Goal: Task Accomplishment & Management: Manage account settings

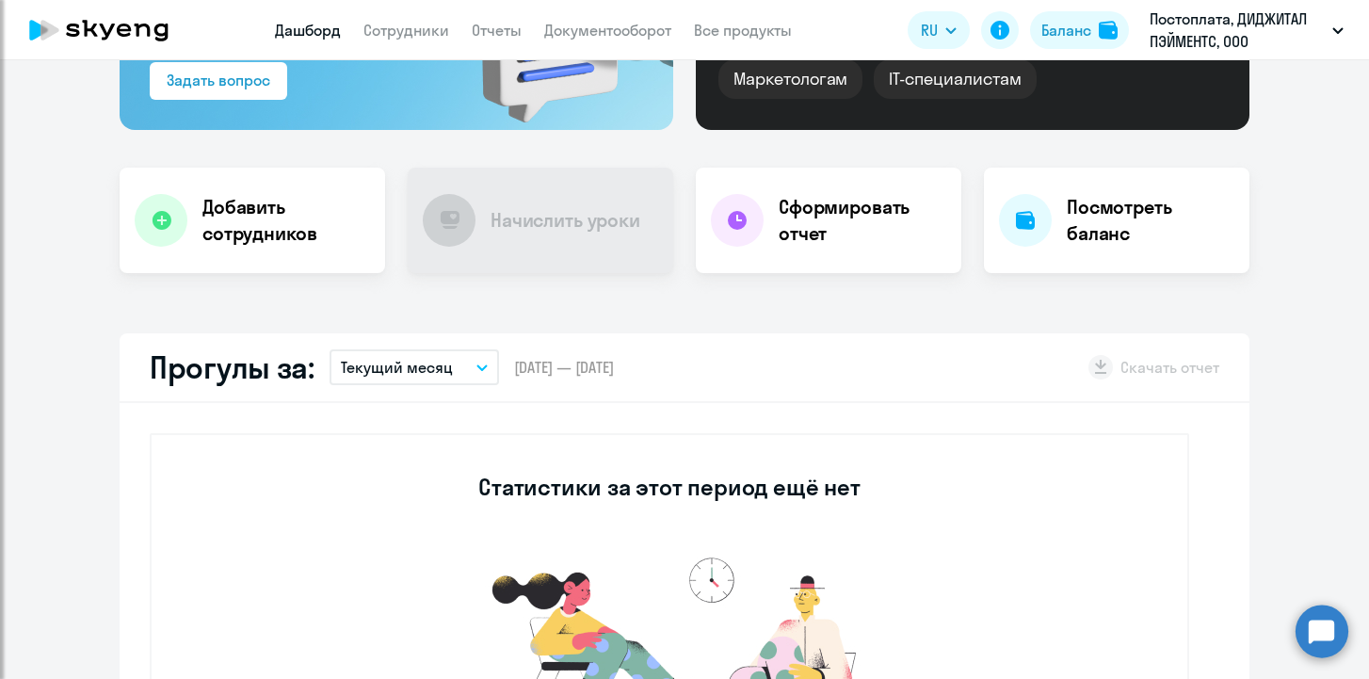
scroll to position [265, 0]
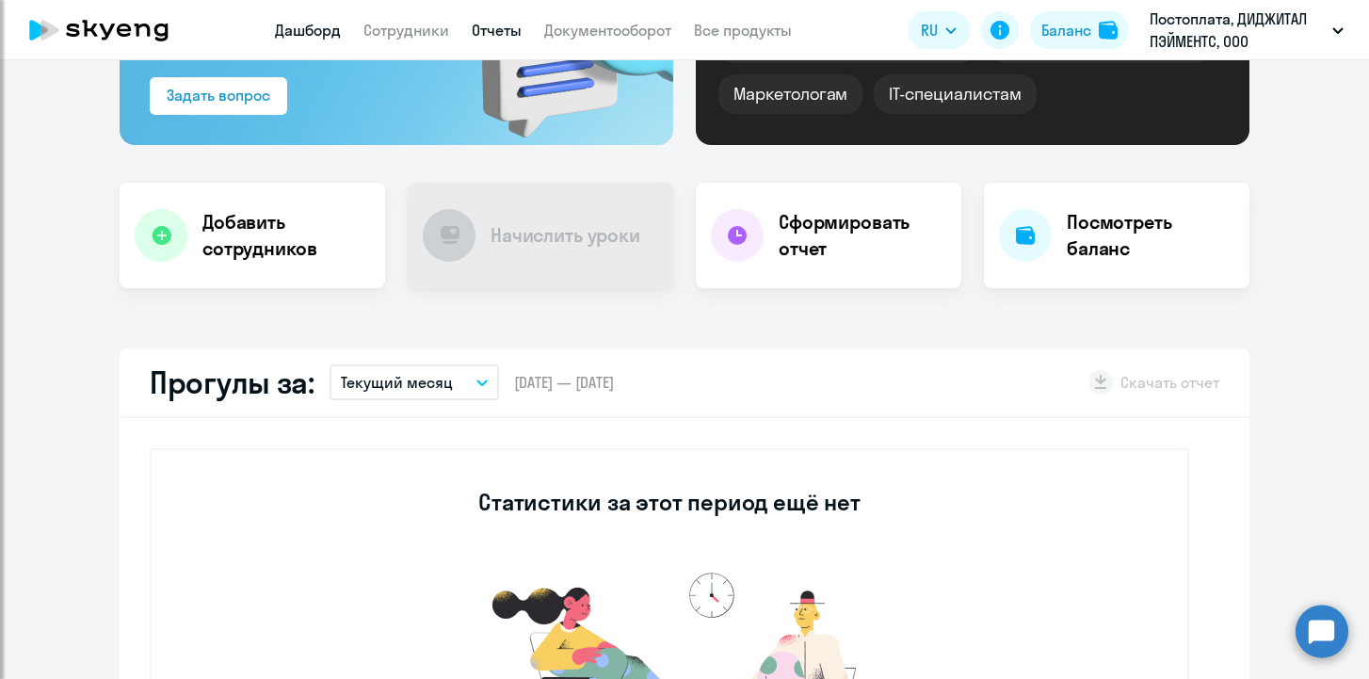
click at [493, 38] on link "Отчеты" at bounding box center [497, 30] width 50 height 19
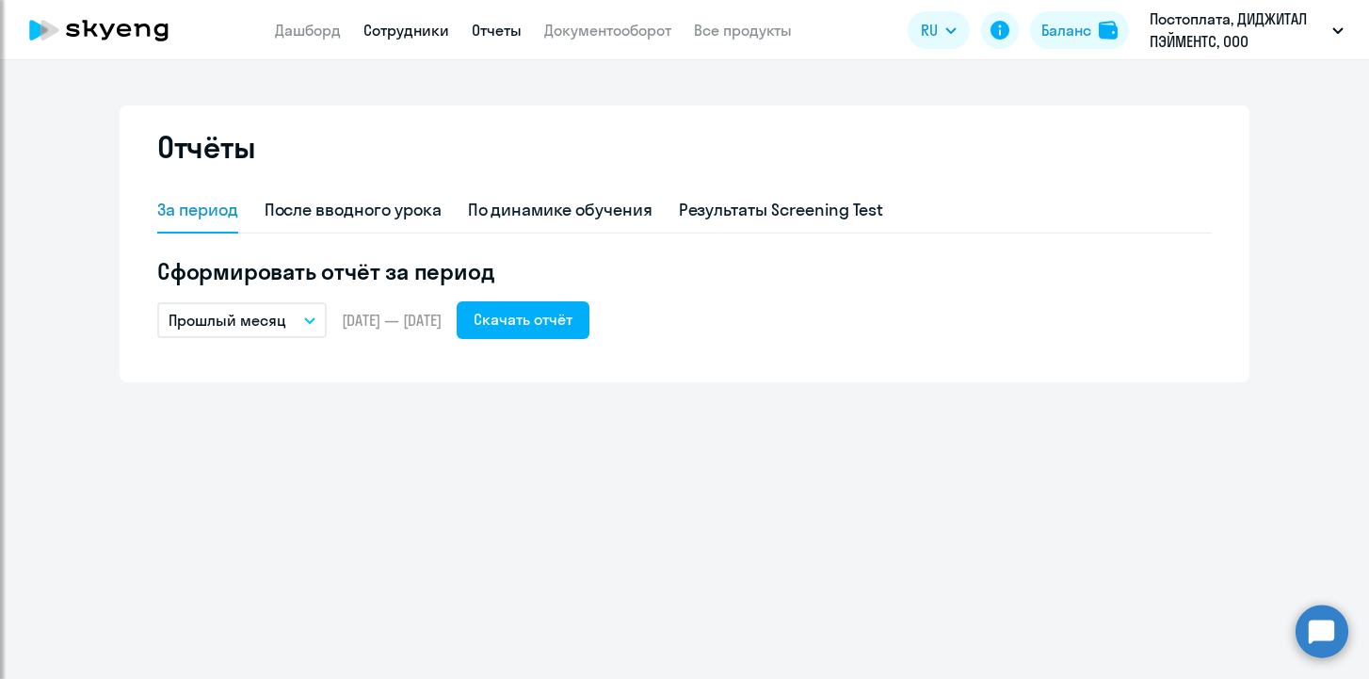
click at [419, 27] on link "Сотрудники" at bounding box center [406, 30] width 86 height 19
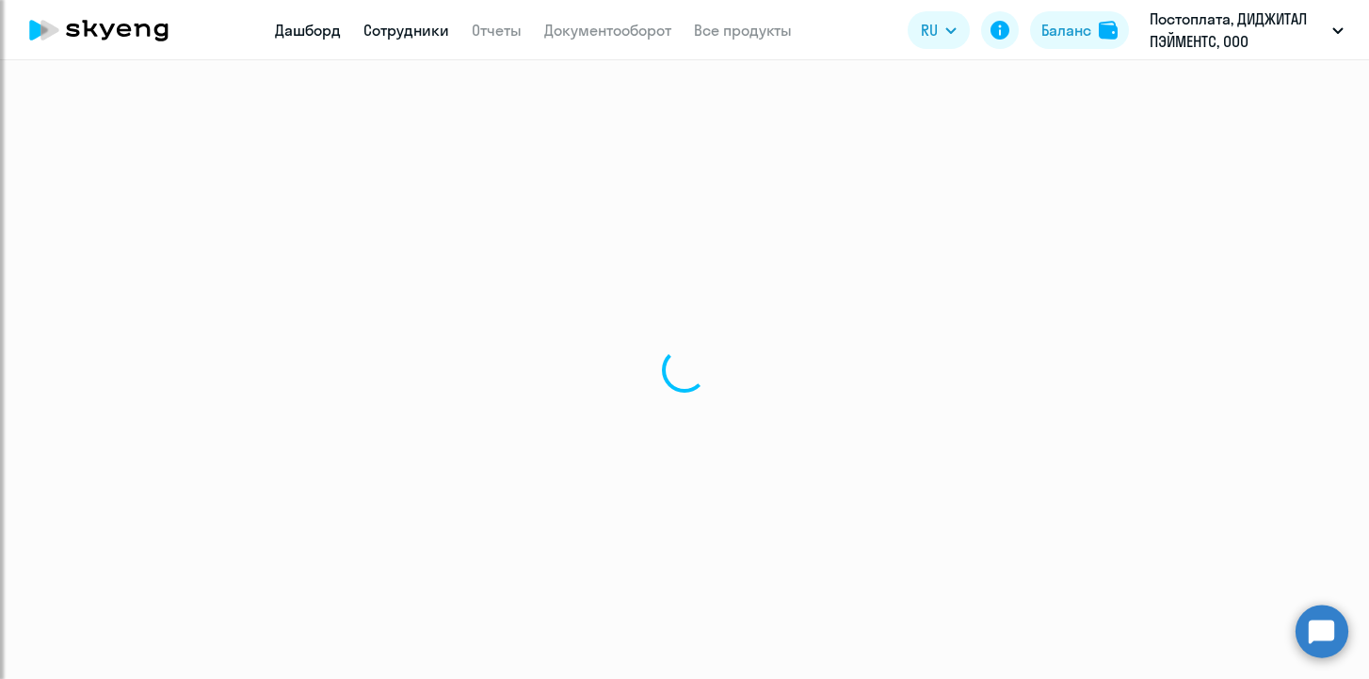
select select "30"
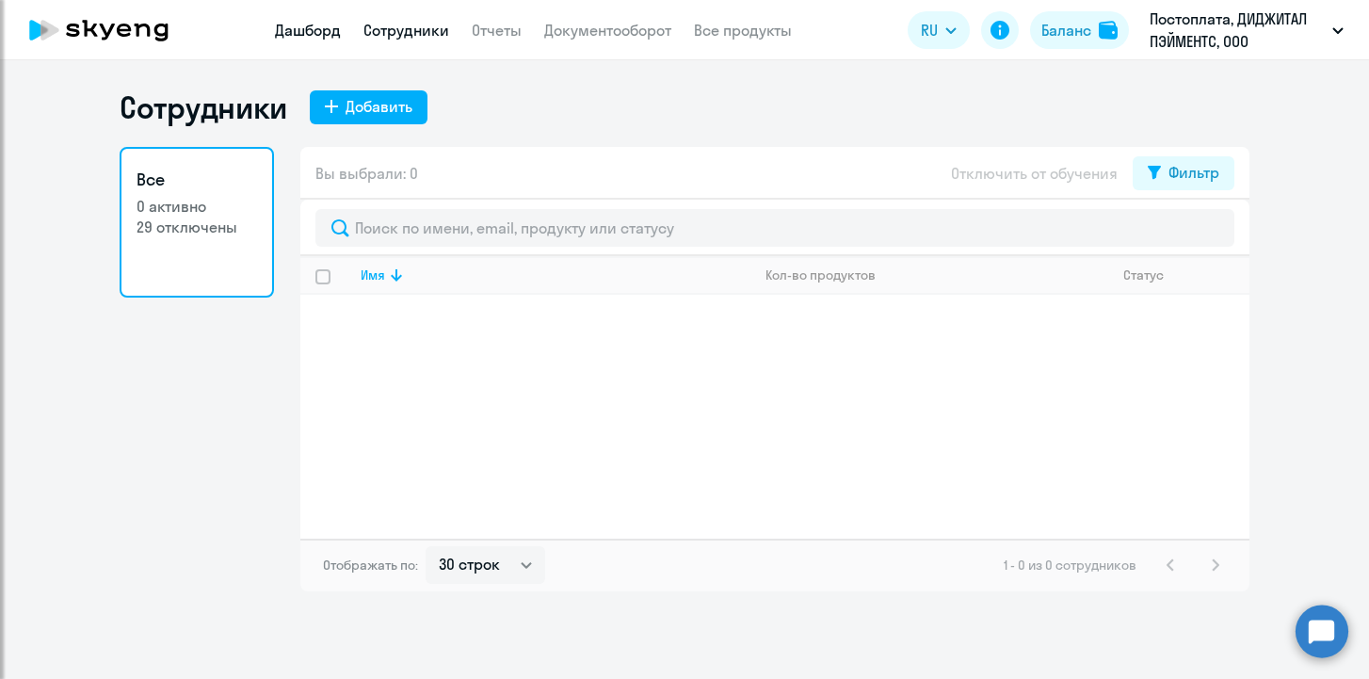
click at [302, 24] on link "Дашборд" at bounding box center [308, 30] width 66 height 19
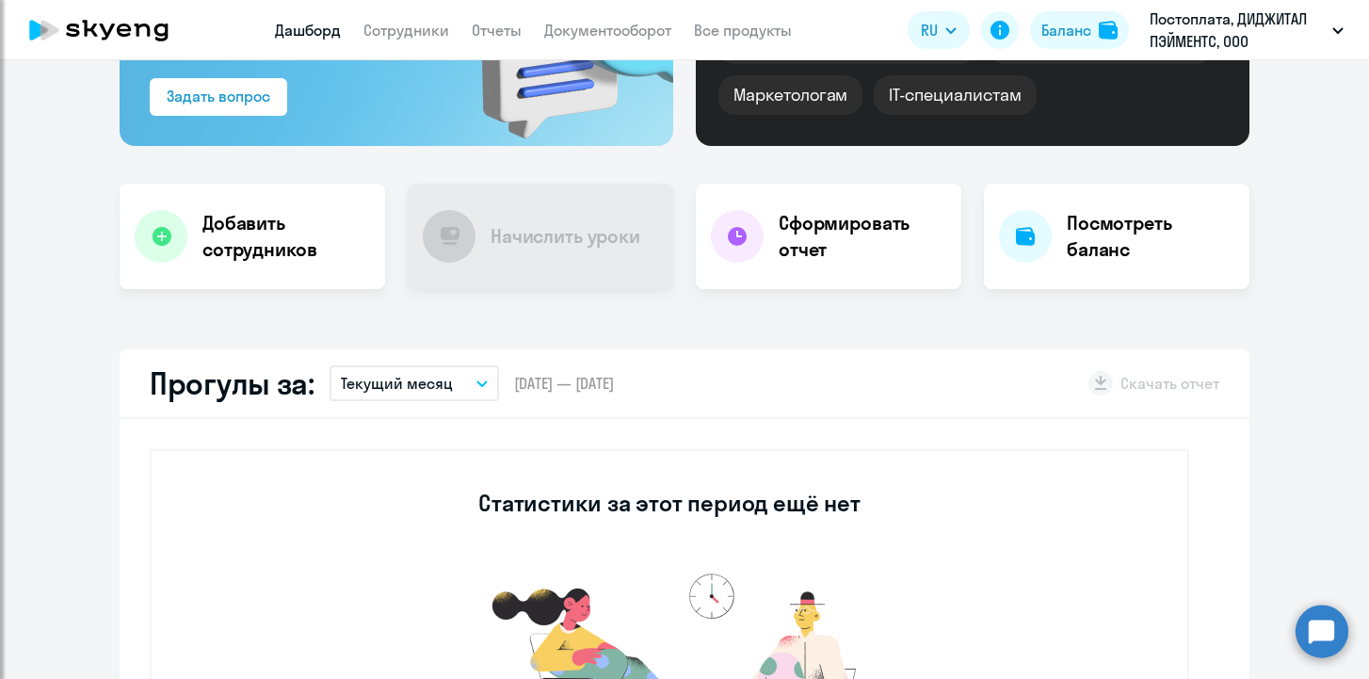
scroll to position [313, 0]
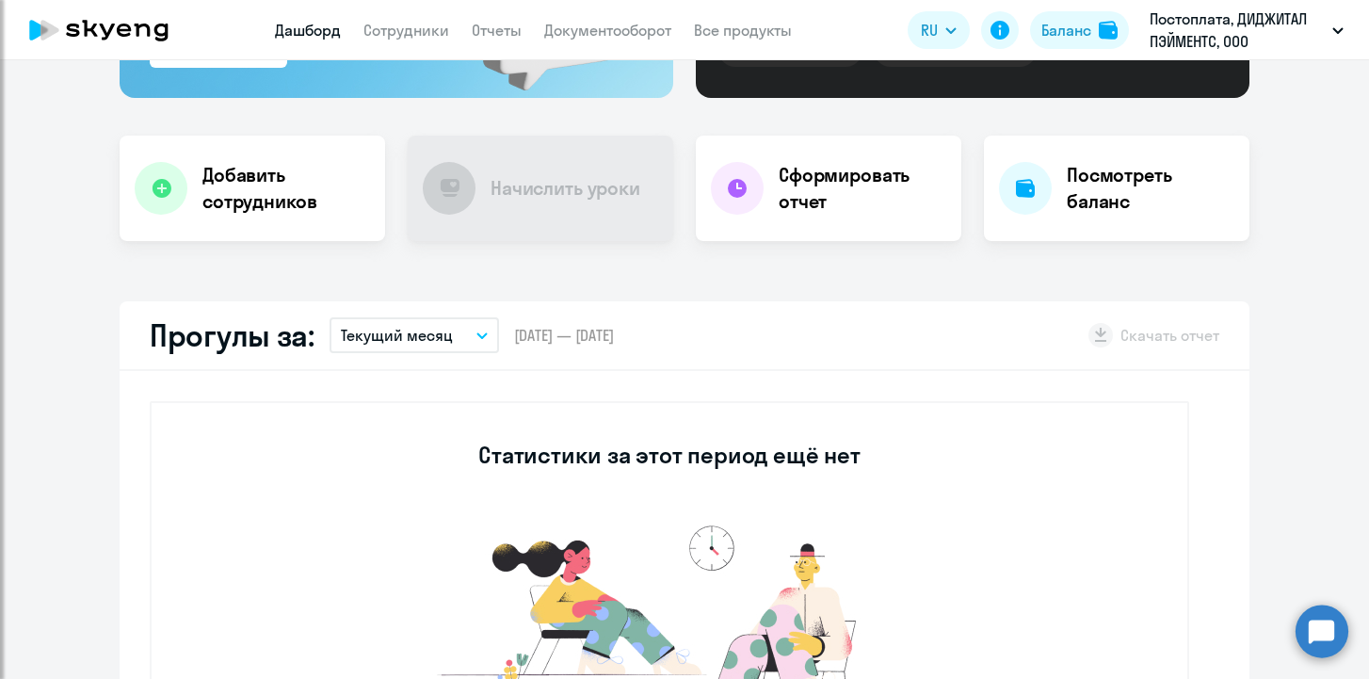
click at [454, 314] on div "Прогулы за: Текущий месяц – [DATE] — [DATE] Скачать отчет" at bounding box center [685, 336] width 1130 height 70
click at [454, 332] on button "Текущий месяц" at bounding box center [413, 335] width 169 height 36
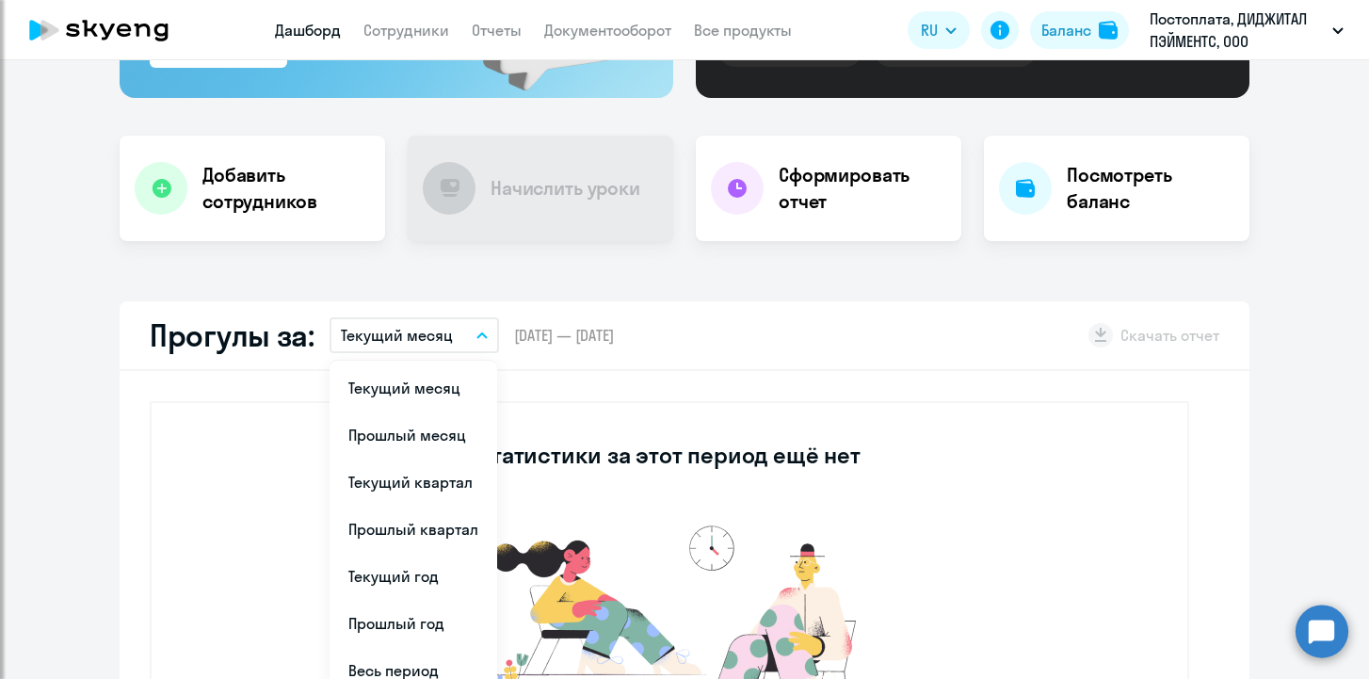
click at [899, 318] on div "Прогулы за: Текущий месяц Текущий месяц Прошлый месяц Текущий квартал [GEOGRAPH…" at bounding box center [685, 336] width 1130 height 70
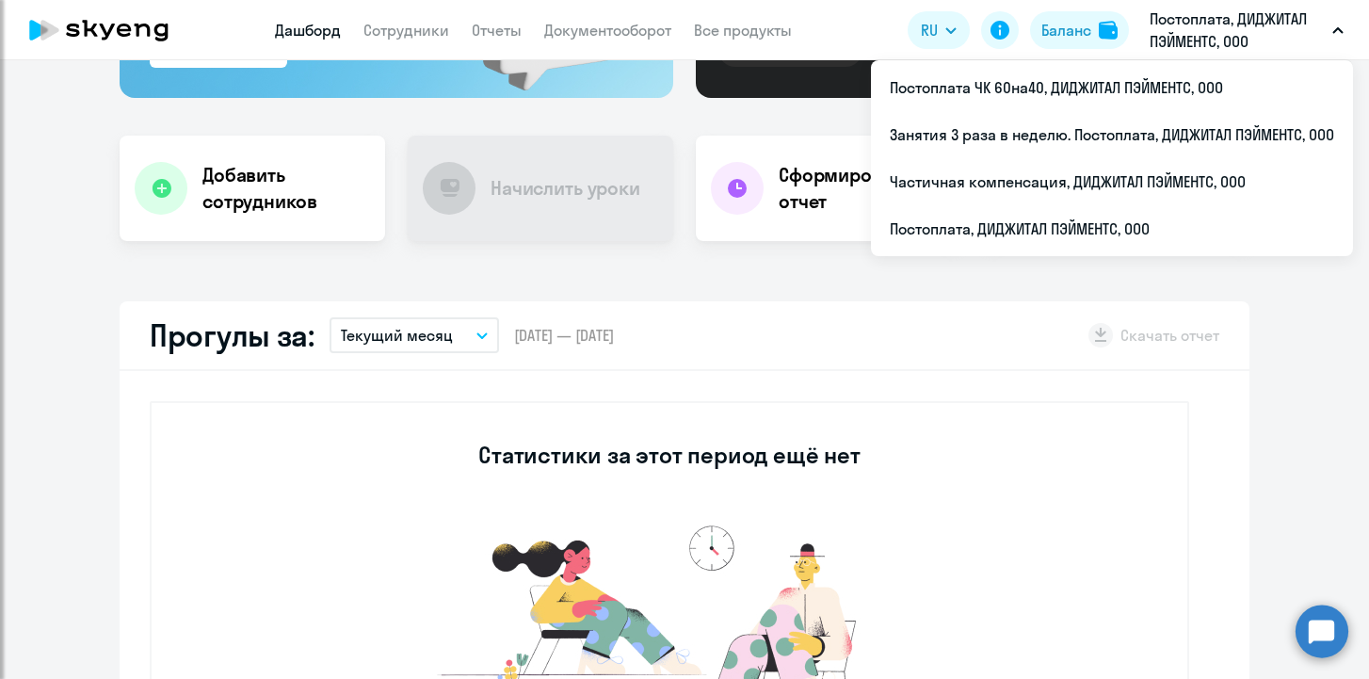
click at [1186, 43] on p "Постоплата, ДИДЖИТАЛ ПЭЙМЕНТС, ООО" at bounding box center [1236, 30] width 175 height 45
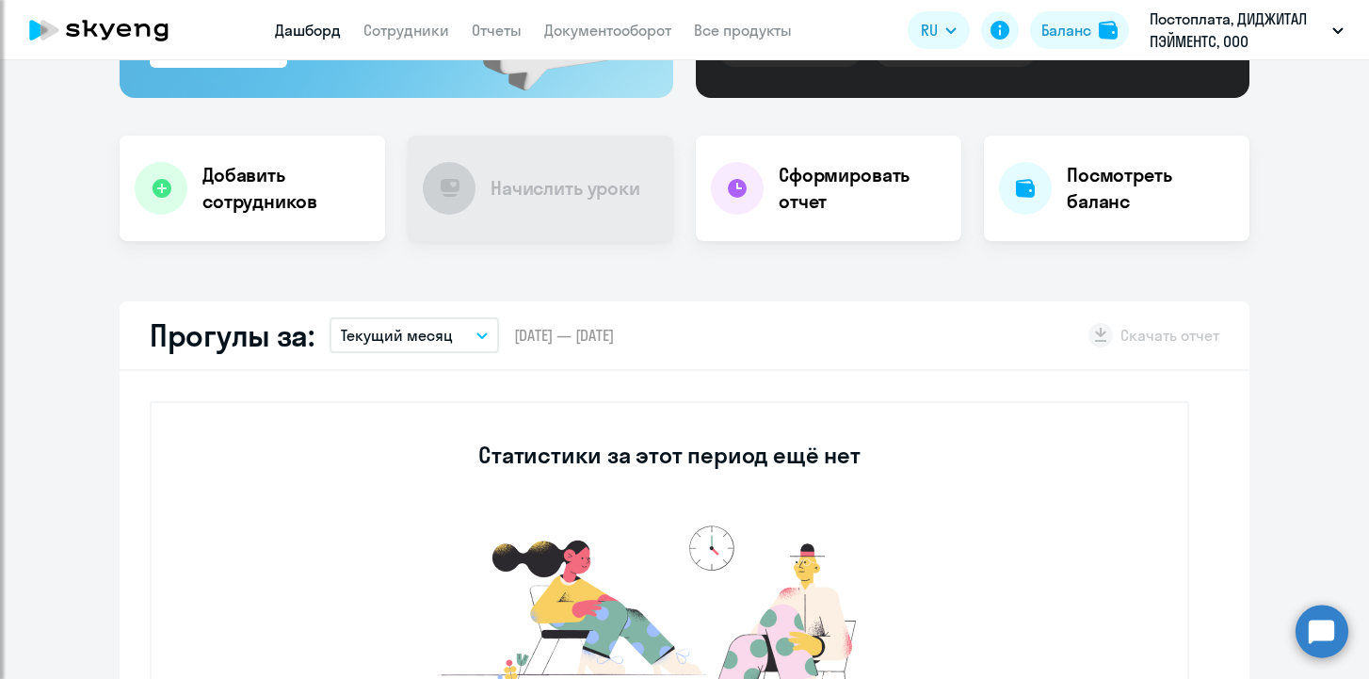
click at [1186, 43] on p "Постоплата, ДИДЖИТАЛ ПЭЙМЕНТС, ООО" at bounding box center [1236, 30] width 175 height 45
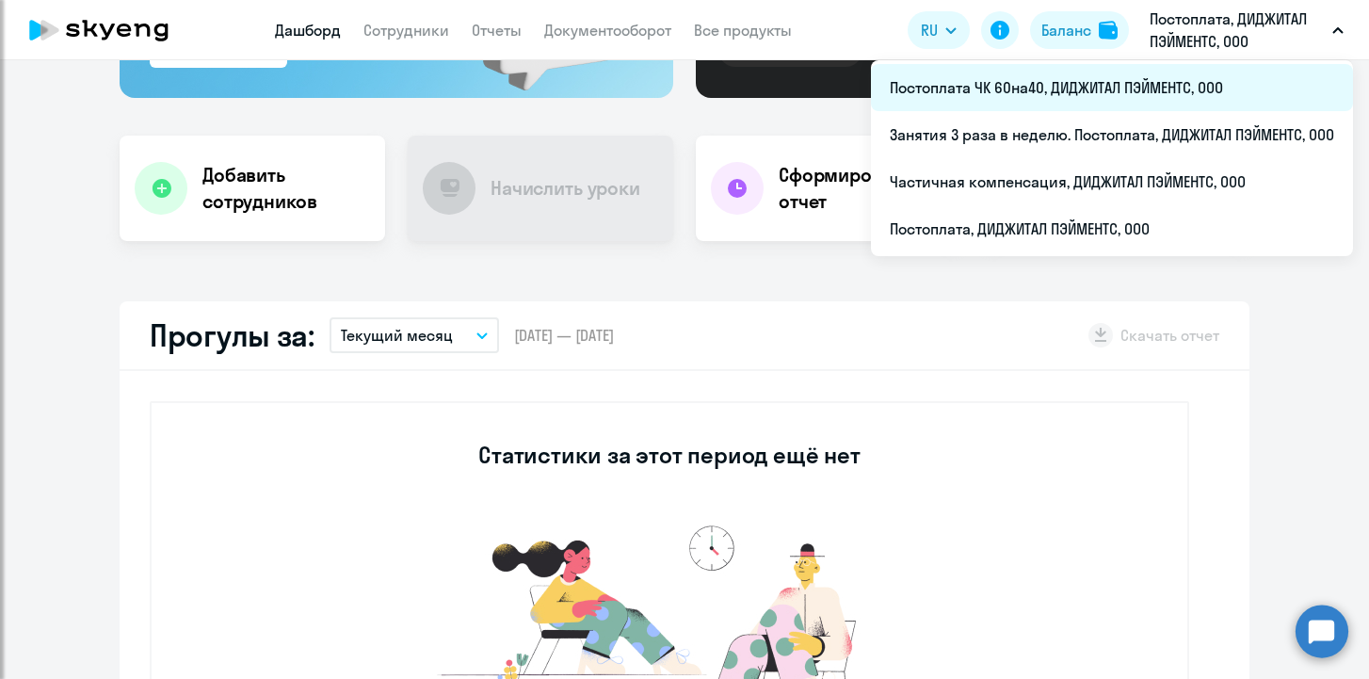
click at [1172, 90] on li "Постоплата ЧК 60на40, ДИДЖИТАЛ ПЭЙМЕНТС, ООО" at bounding box center [1112, 87] width 482 height 47
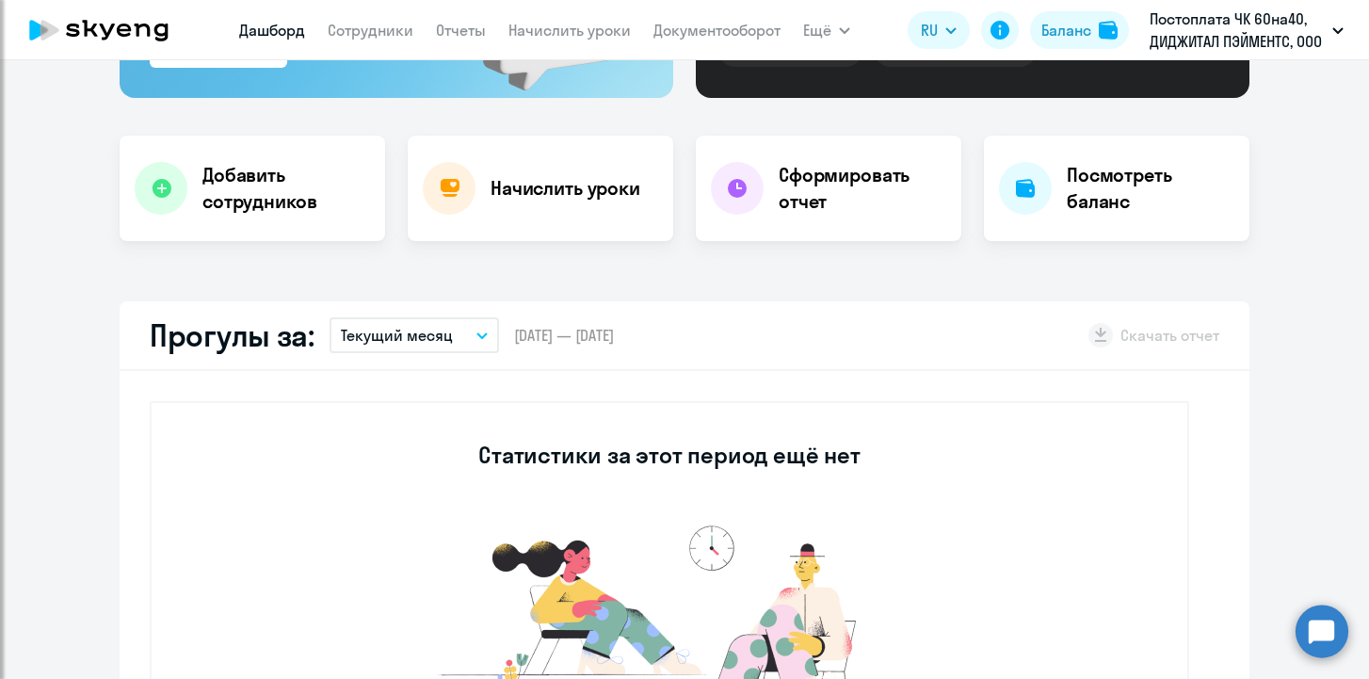
select select "30"
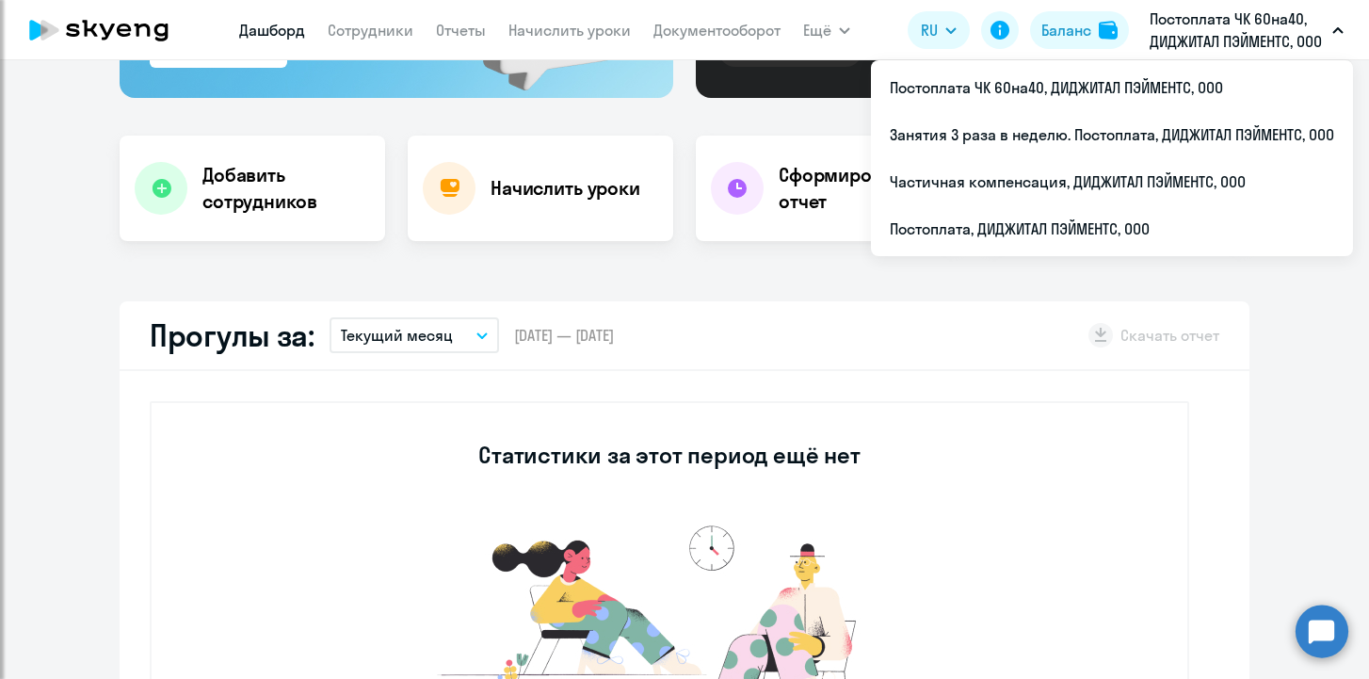
click at [1228, 20] on p "Постоплата ЧК 60на40, ДИДЖИТАЛ ПЭЙМЕНТС, ООО" at bounding box center [1236, 30] width 175 height 45
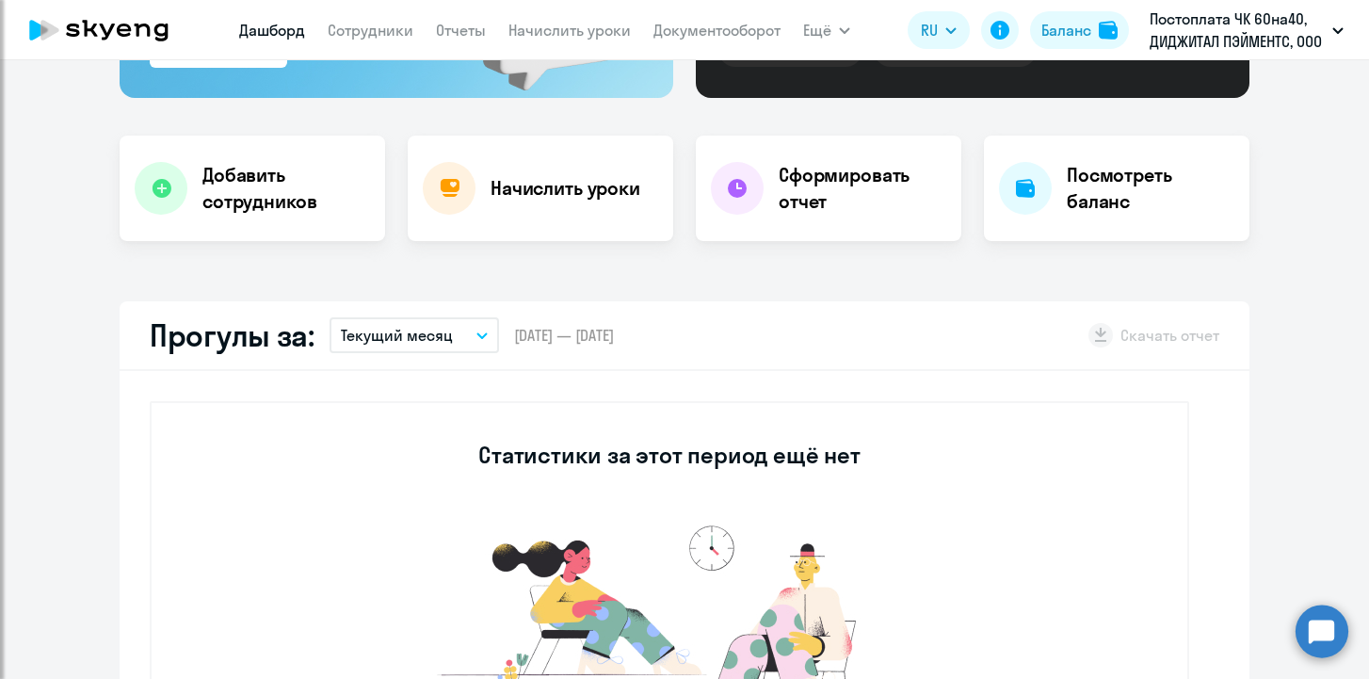
click at [1228, 20] on p "Постоплата ЧК 60на40, ДИДЖИТАЛ ПЭЙМЕНТС, ООО" at bounding box center [1236, 30] width 175 height 45
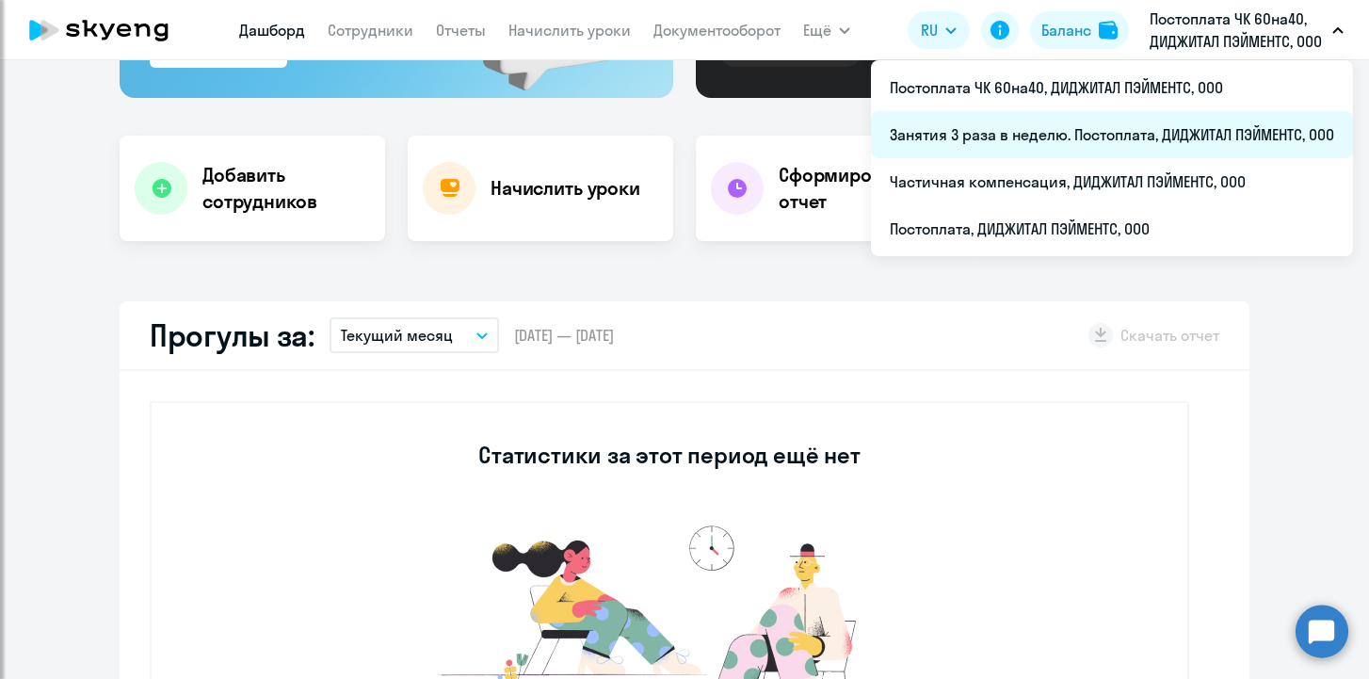
click at [1187, 128] on li "Занятия 3 раза в неделю. Постоплата, ДИДЖИТАЛ ПЭЙМЕНТС, ООО" at bounding box center [1112, 134] width 482 height 47
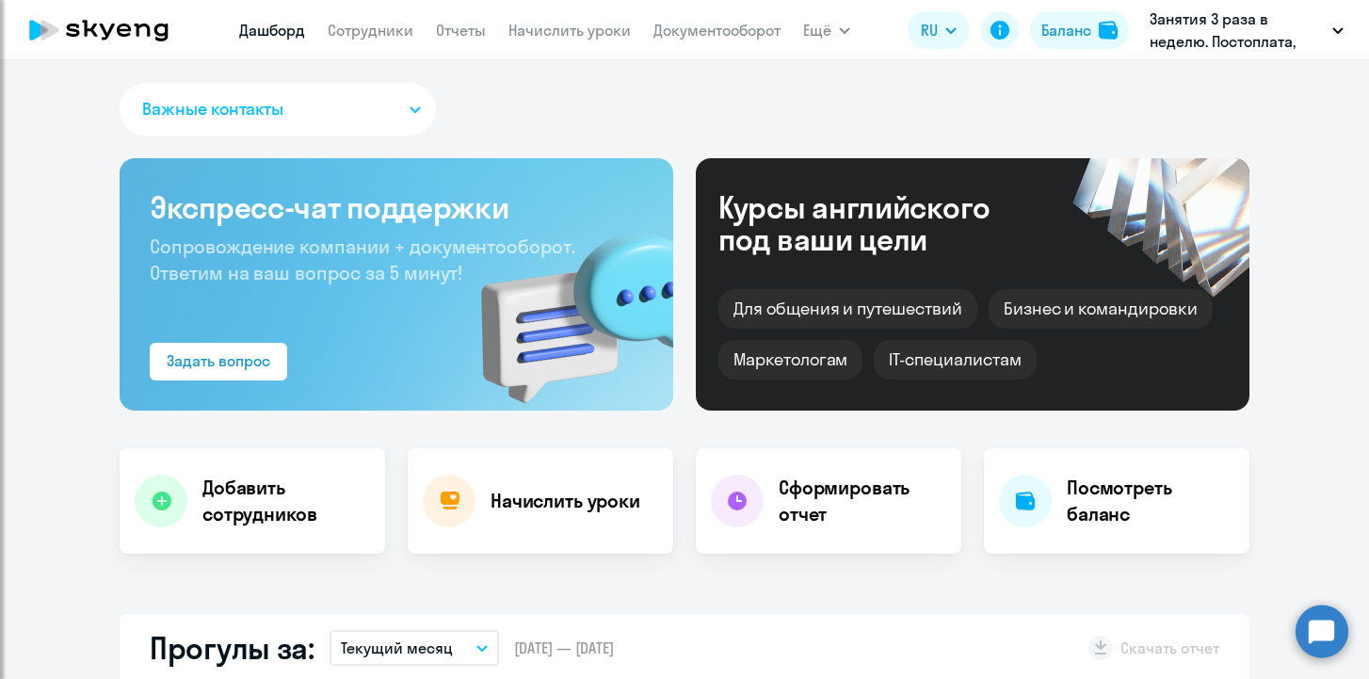
click at [378, 46] on nav "[PERSON_NAME] Отчеты Начислить уроки Документооборот" at bounding box center [509, 30] width 541 height 38
click at [372, 26] on link "Сотрудники" at bounding box center [371, 30] width 86 height 19
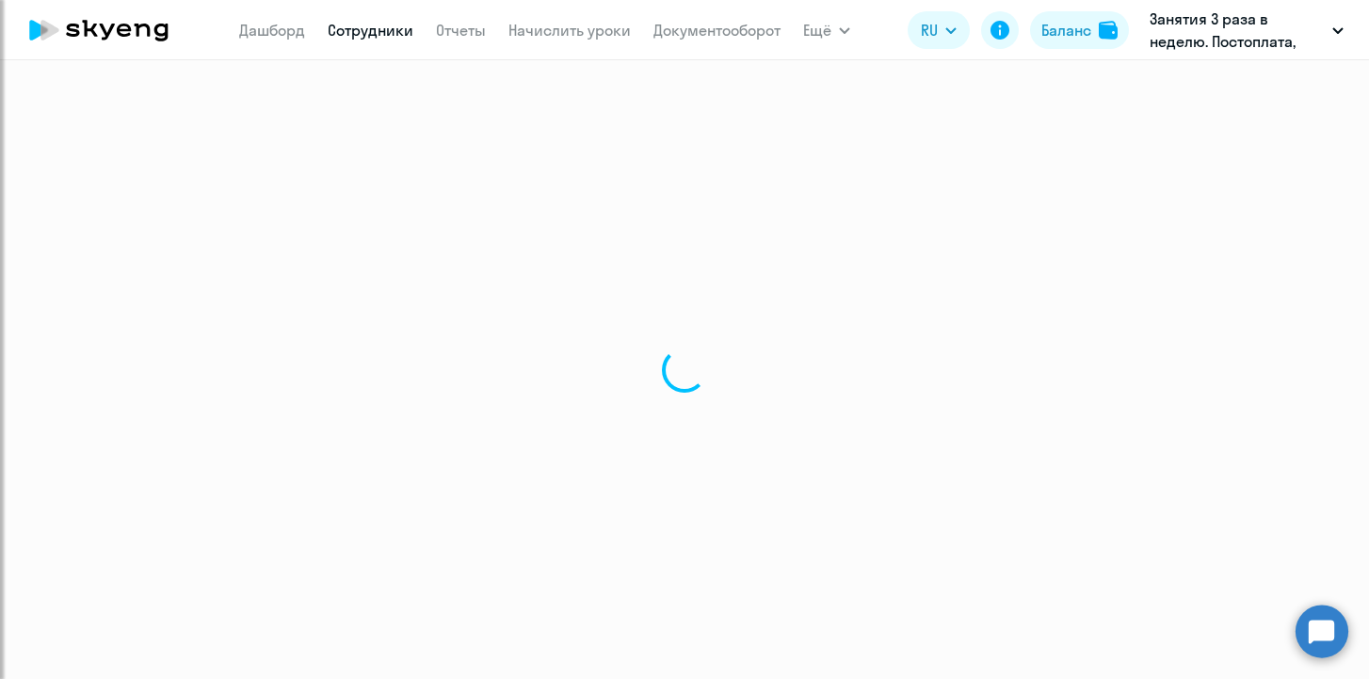
select select "30"
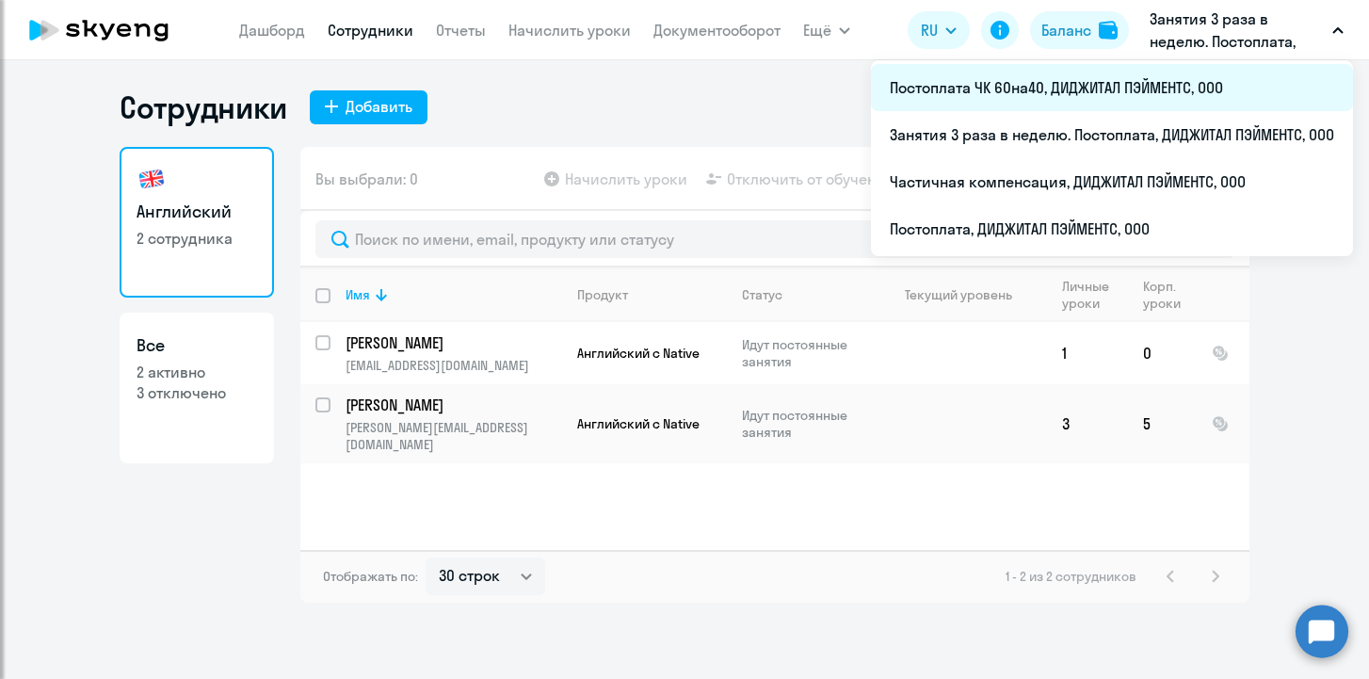
click at [1167, 94] on li "Постоплата ЧК 60на40, ДИДЖИТАЛ ПЭЙМЕНТС, ООО" at bounding box center [1112, 87] width 482 height 47
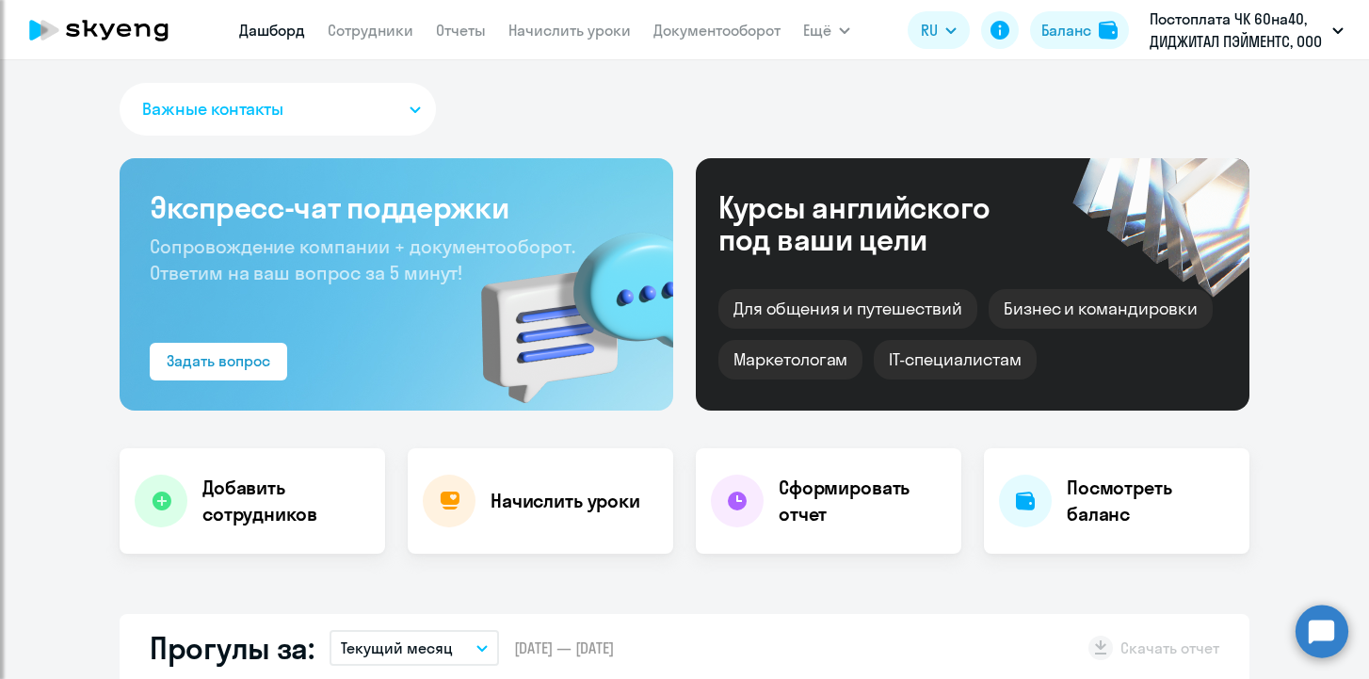
select select "30"
click at [367, 28] on link "Сотрудники" at bounding box center [371, 30] width 86 height 19
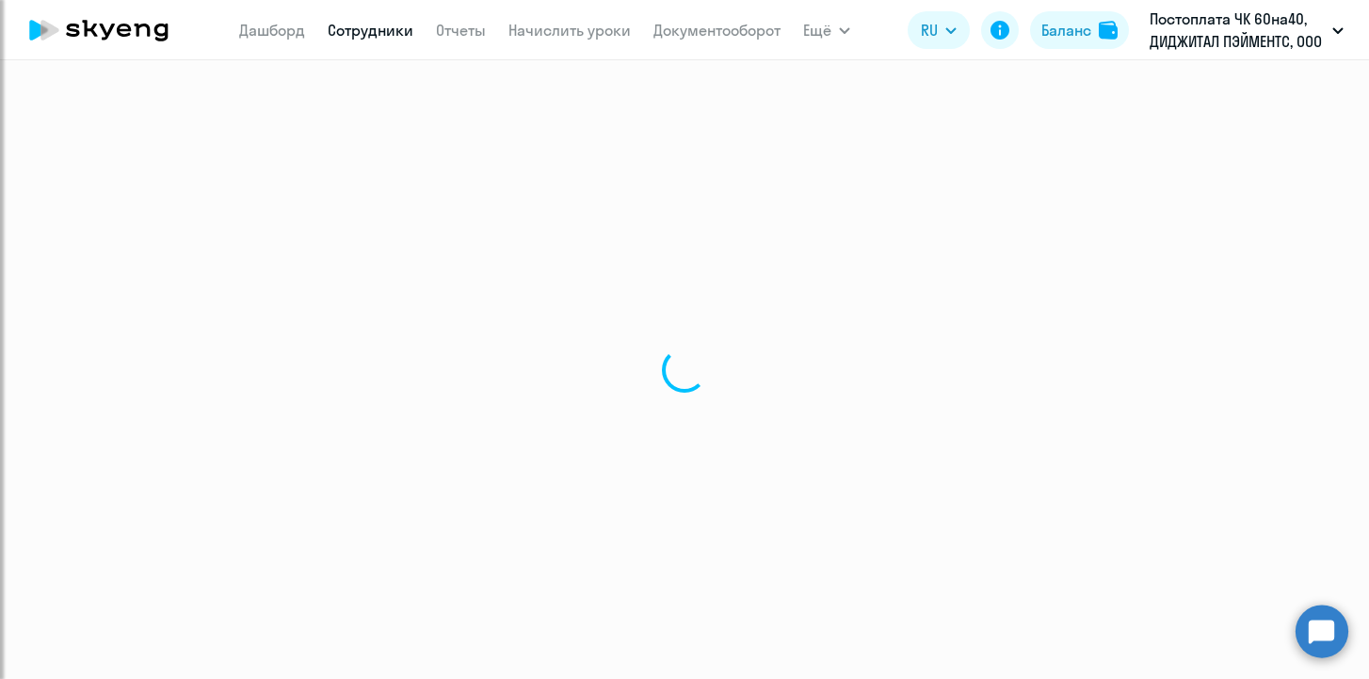
select select "30"
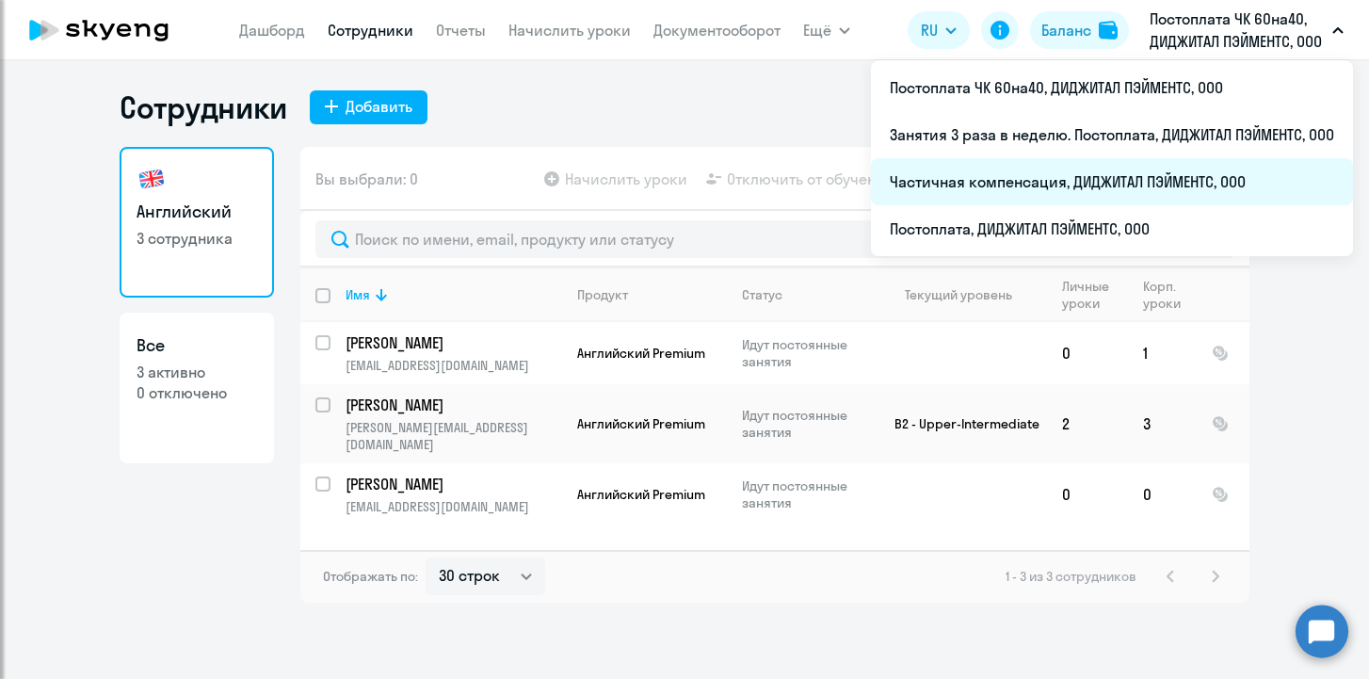
click at [1221, 167] on li "Частичная компенсация, ДИДЖИТАЛ ПЭЙМЕНТС, ООО" at bounding box center [1112, 181] width 482 height 47
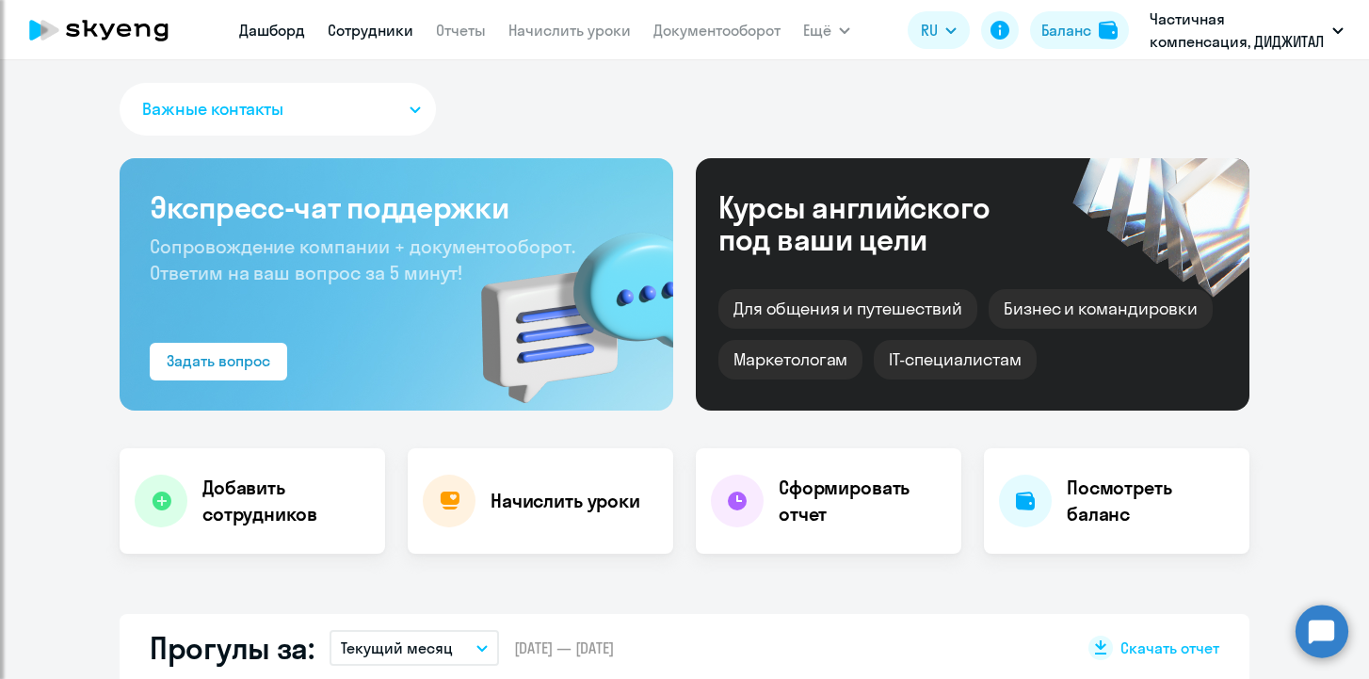
click at [382, 31] on link "Сотрудники" at bounding box center [371, 30] width 86 height 19
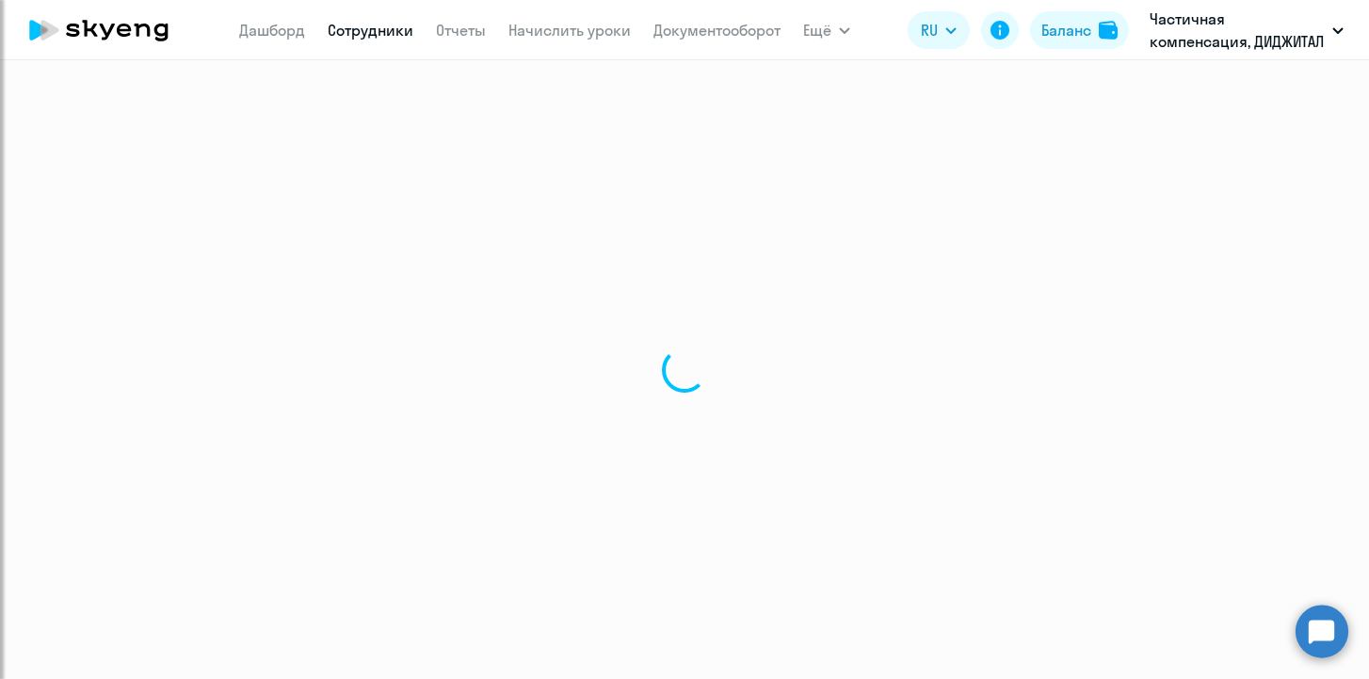
select select "30"
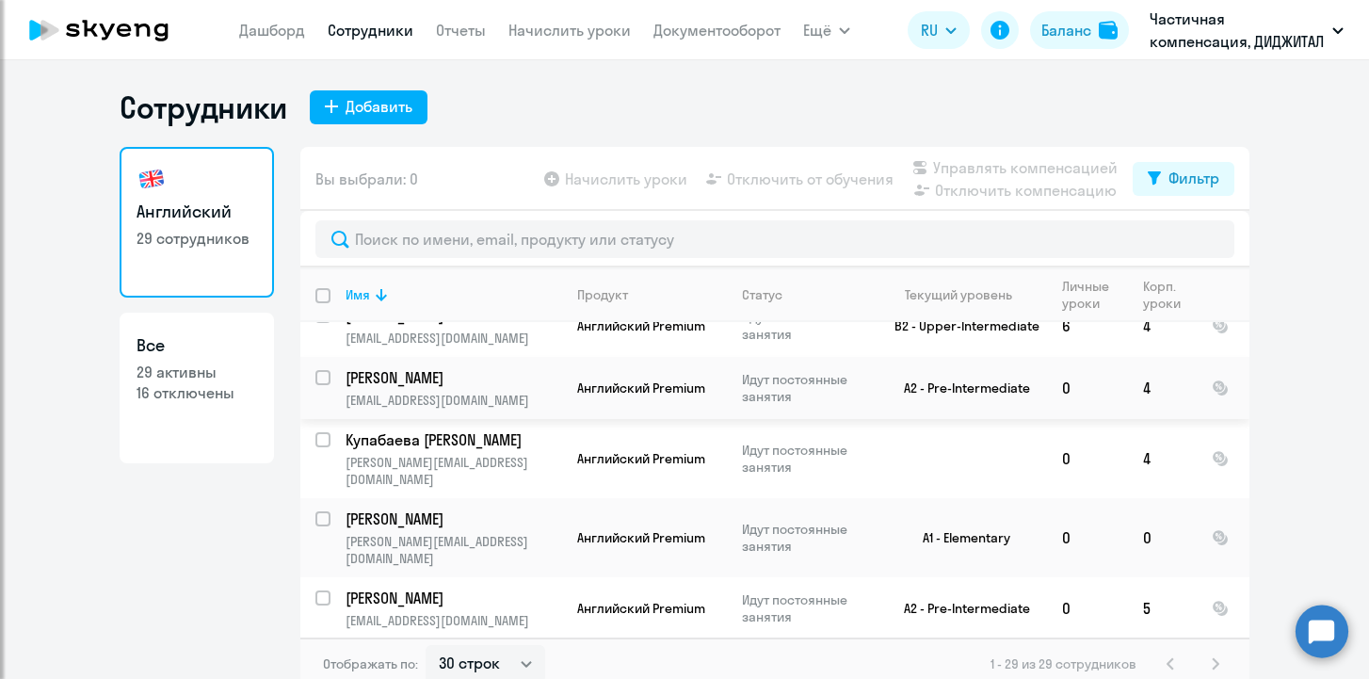
scroll to position [832, 0]
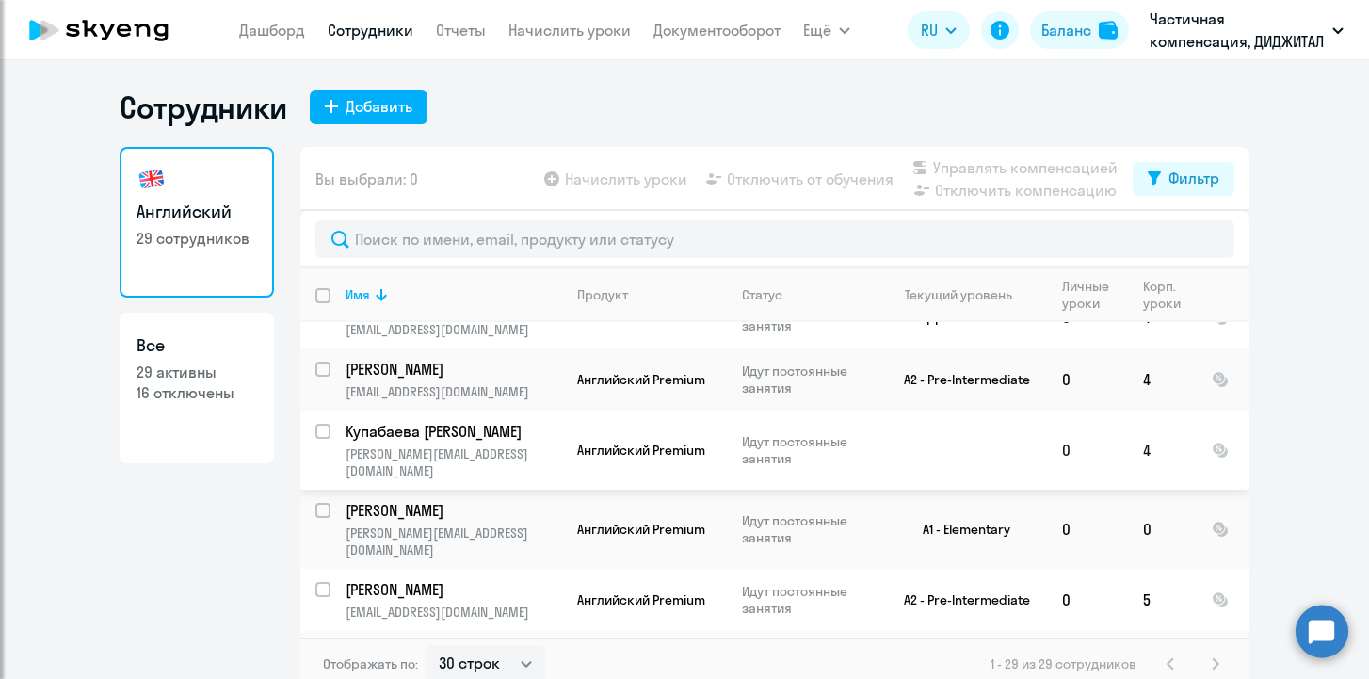
click at [391, 410] on td "Купабаева Кристина [EMAIL_ADDRESS][DOMAIN_NAME]" at bounding box center [446, 449] width 232 height 79
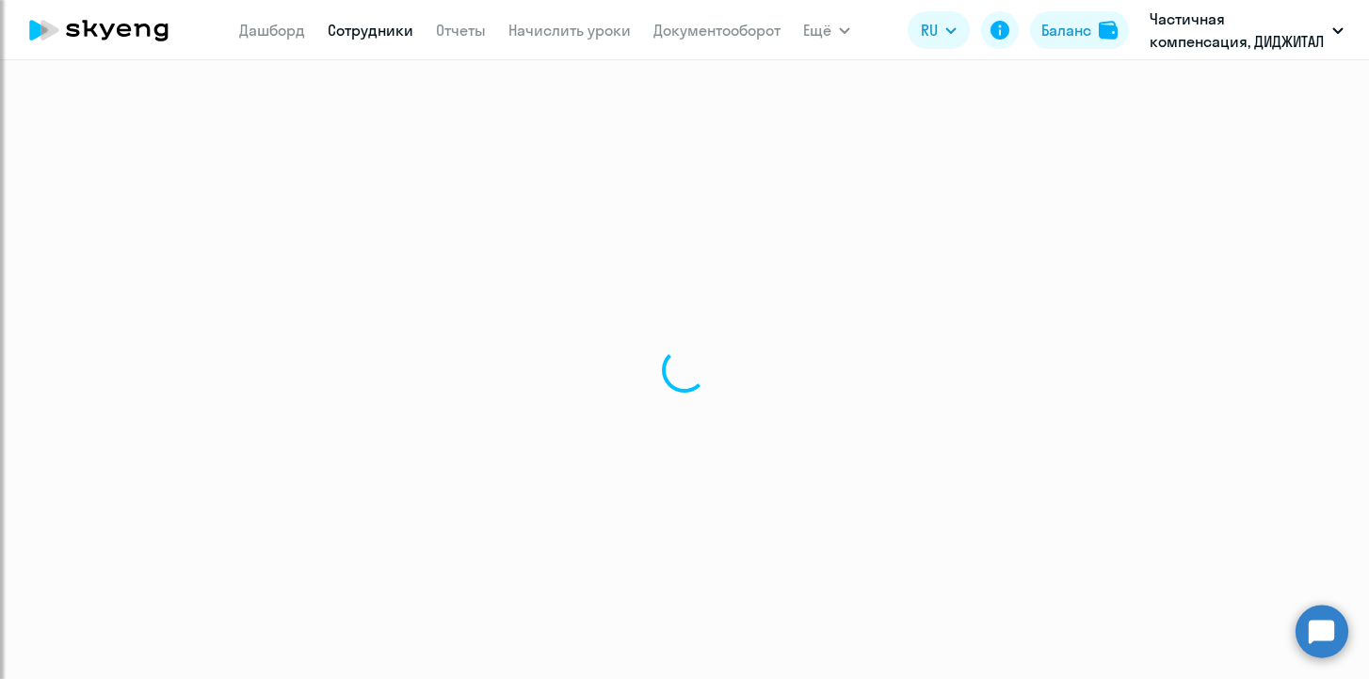
select select "english"
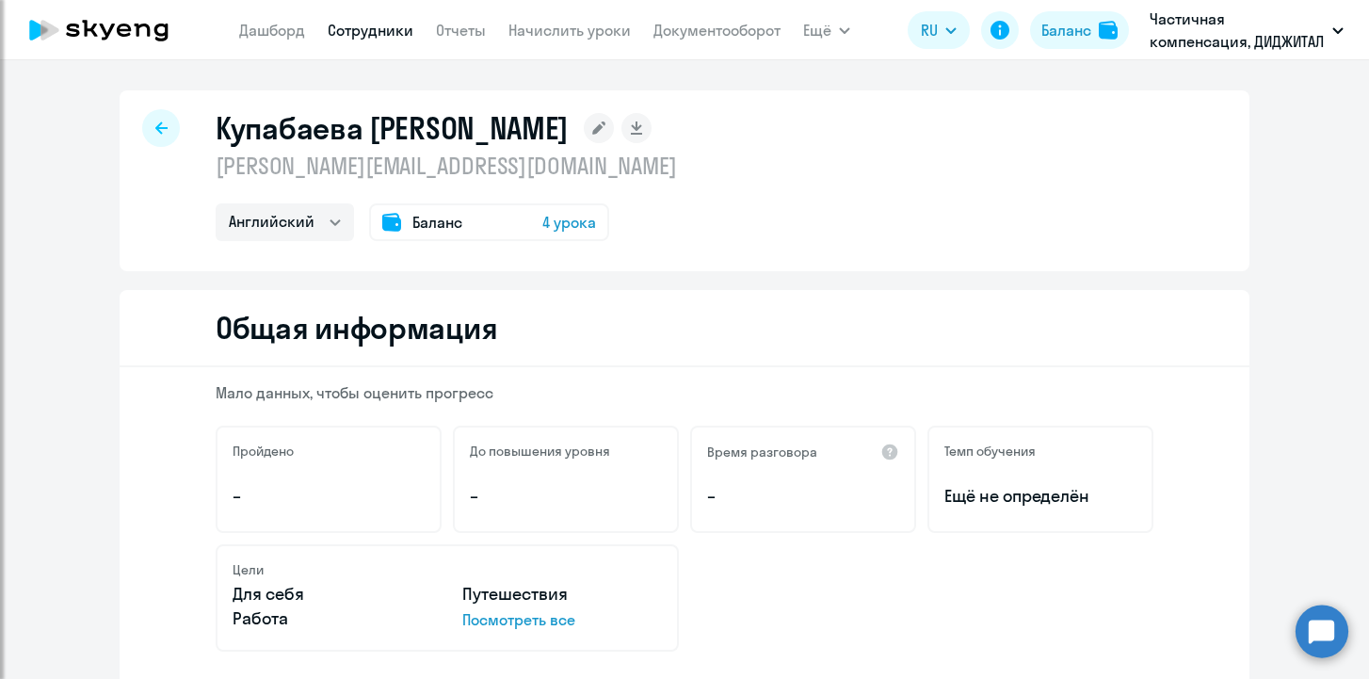
click at [160, 127] on icon at bounding box center [161, 127] width 12 height 12
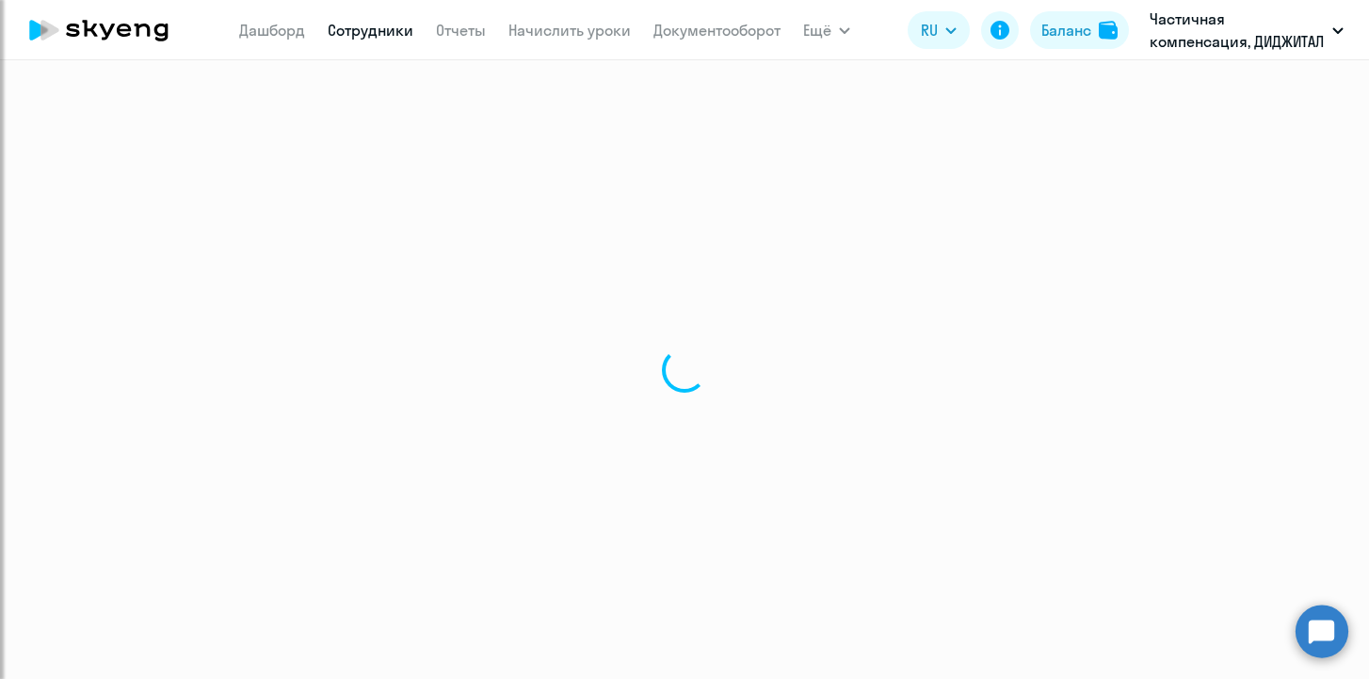
select select "30"
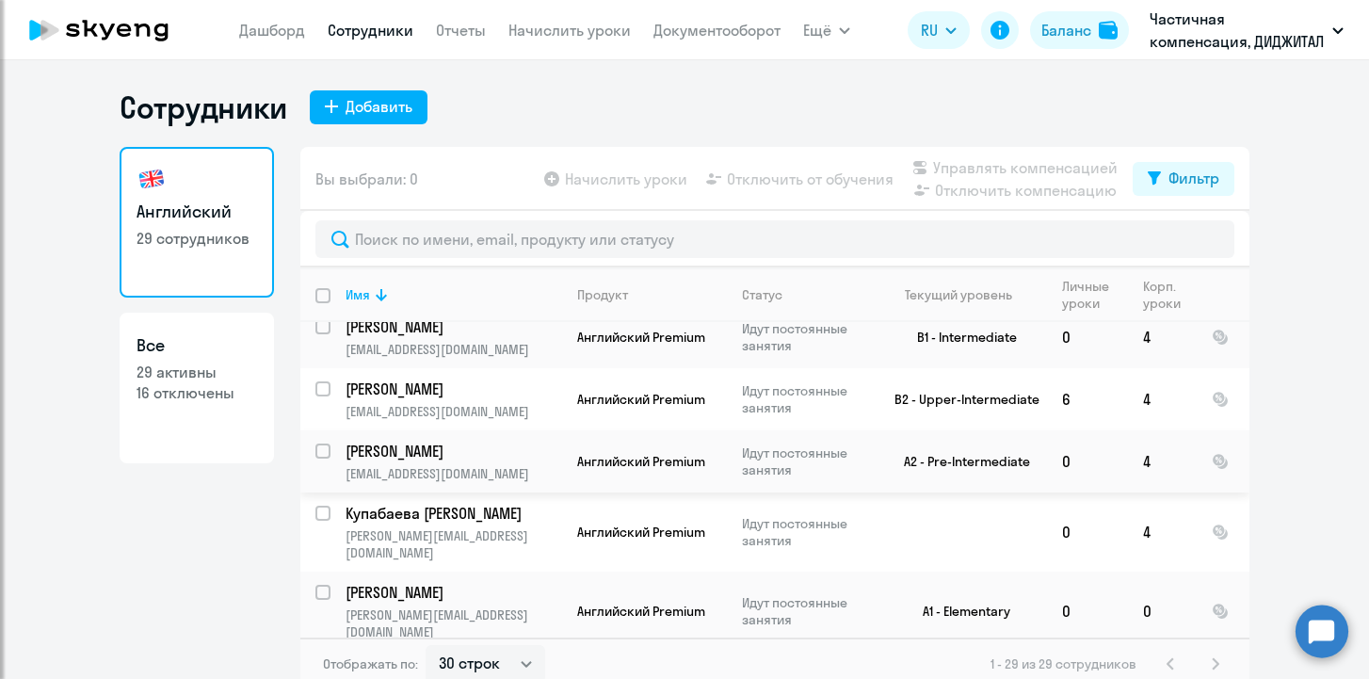
scroll to position [752, 0]
click at [327, 504] on input "select row 38139645" at bounding box center [334, 523] width 38 height 38
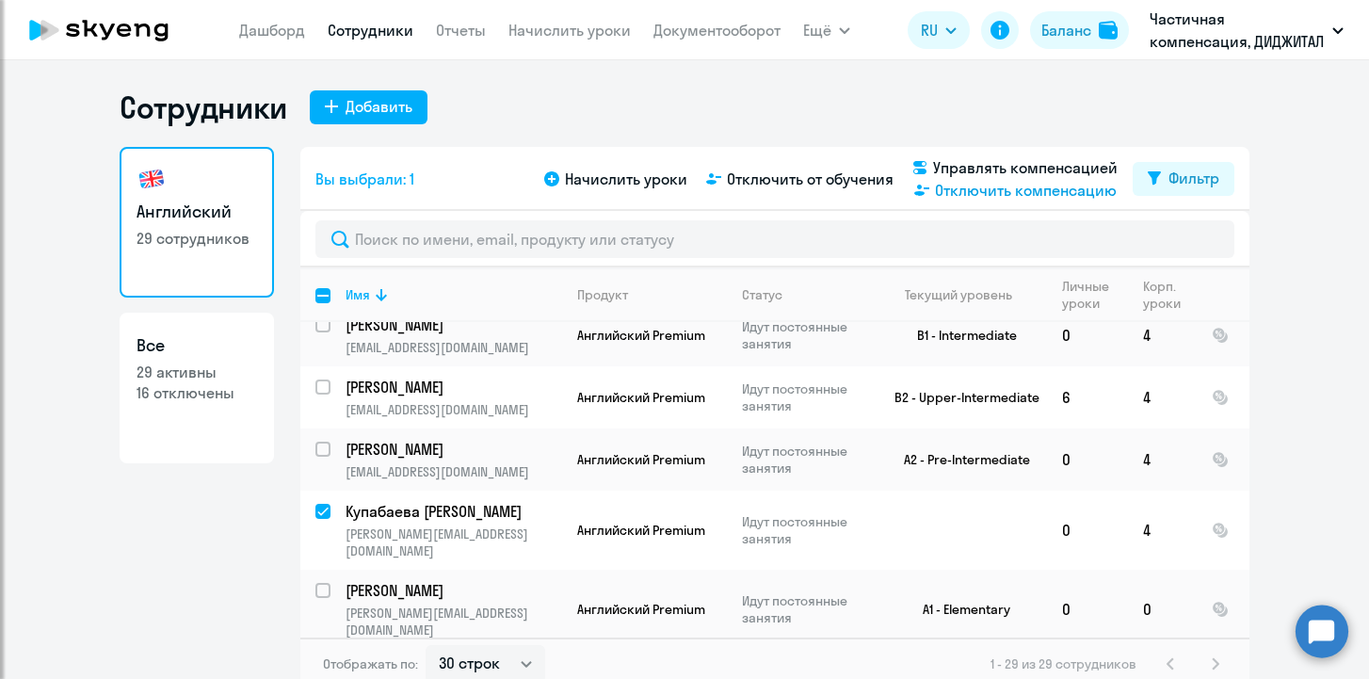
click at [953, 188] on span "Отключить компенсацию" at bounding box center [1026, 190] width 182 height 23
checkbox input "false"
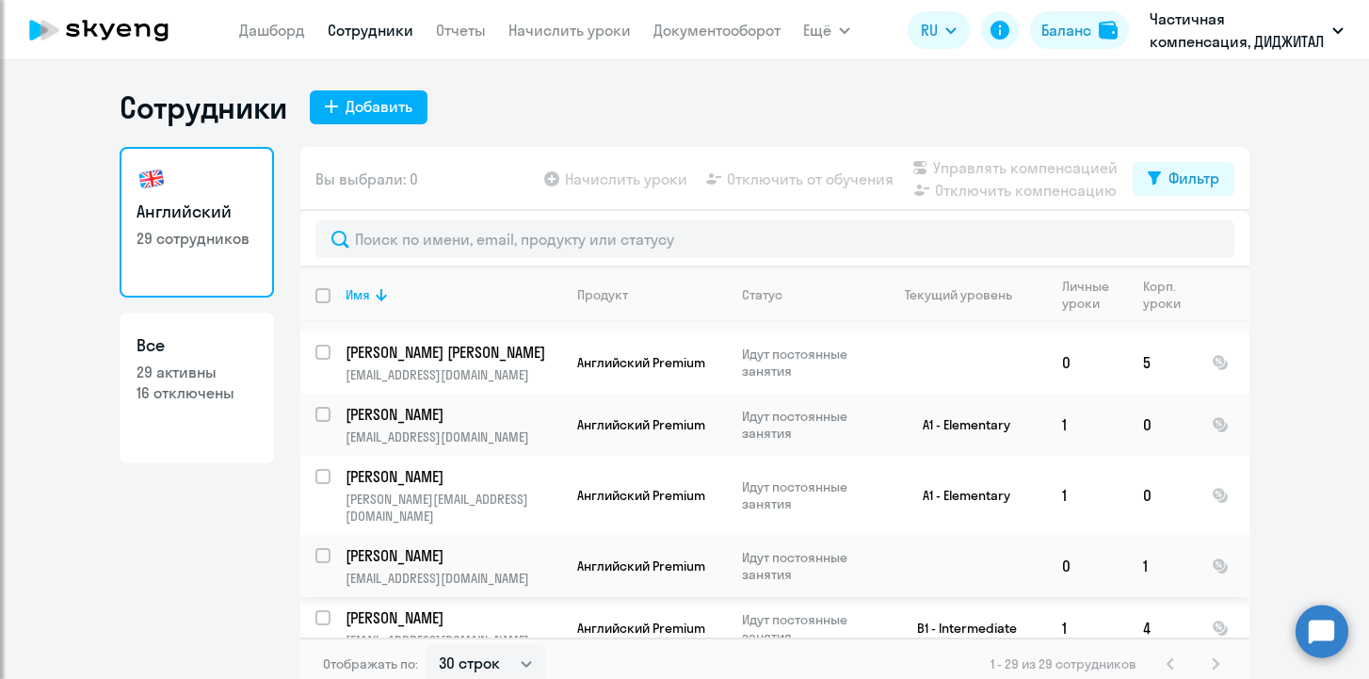
scroll to position [1345, 0]
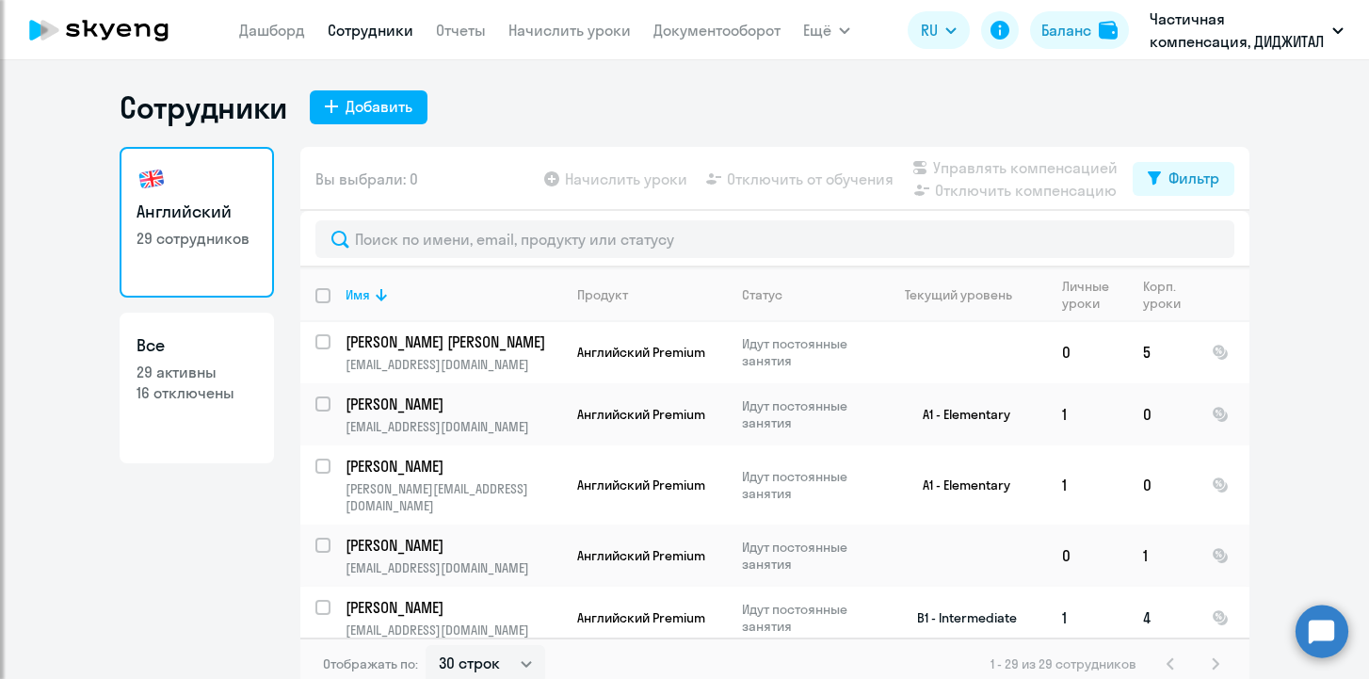
click at [325, 600] on input "select row 16874237" at bounding box center [334, 619] width 38 height 38
checkbox input "true"
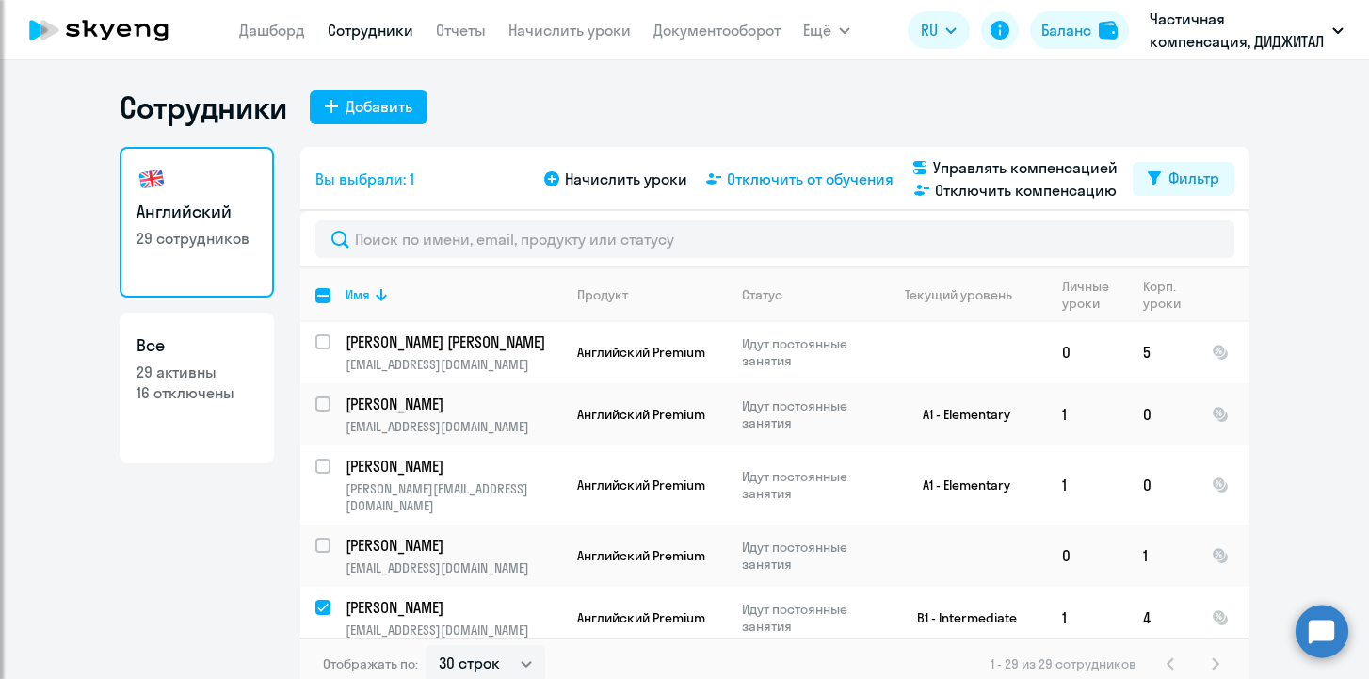
click at [865, 180] on span "Отключить от обучения" at bounding box center [810, 179] width 167 height 23
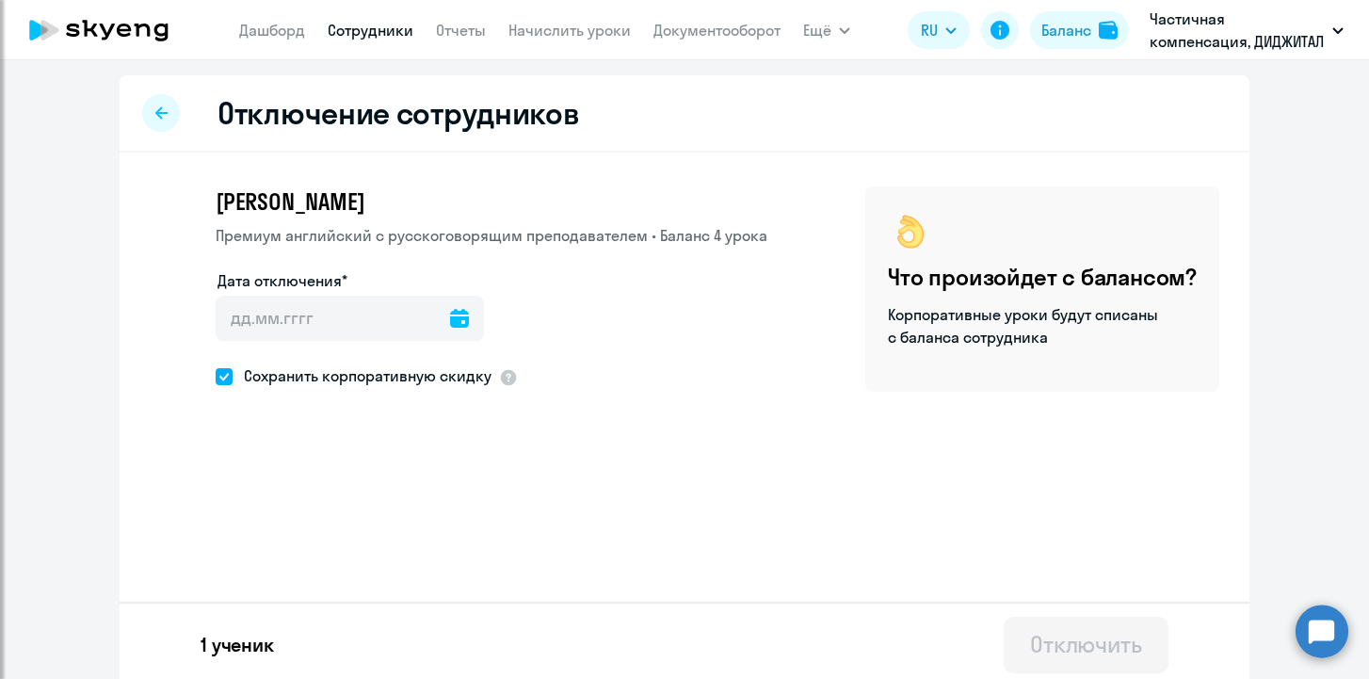
click at [450, 320] on icon at bounding box center [459, 318] width 19 height 19
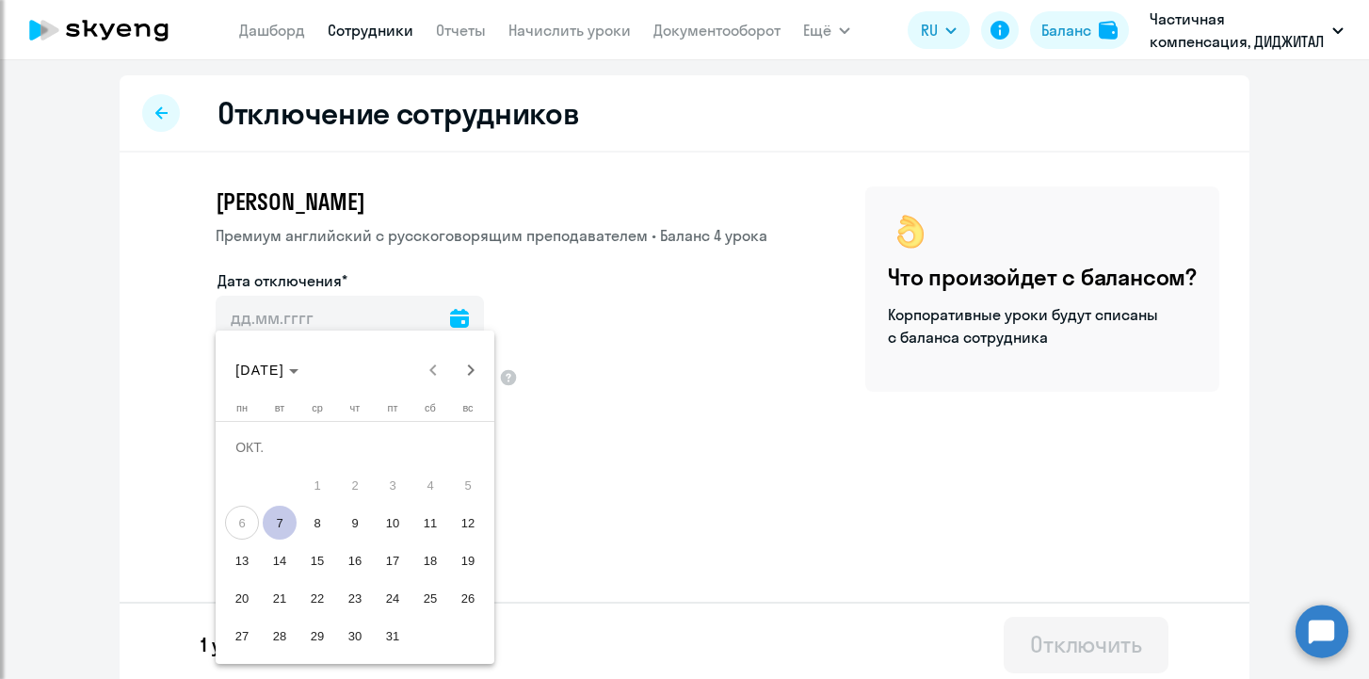
click at [274, 525] on span "7" at bounding box center [280, 523] width 34 height 34
type input "[DATE]"
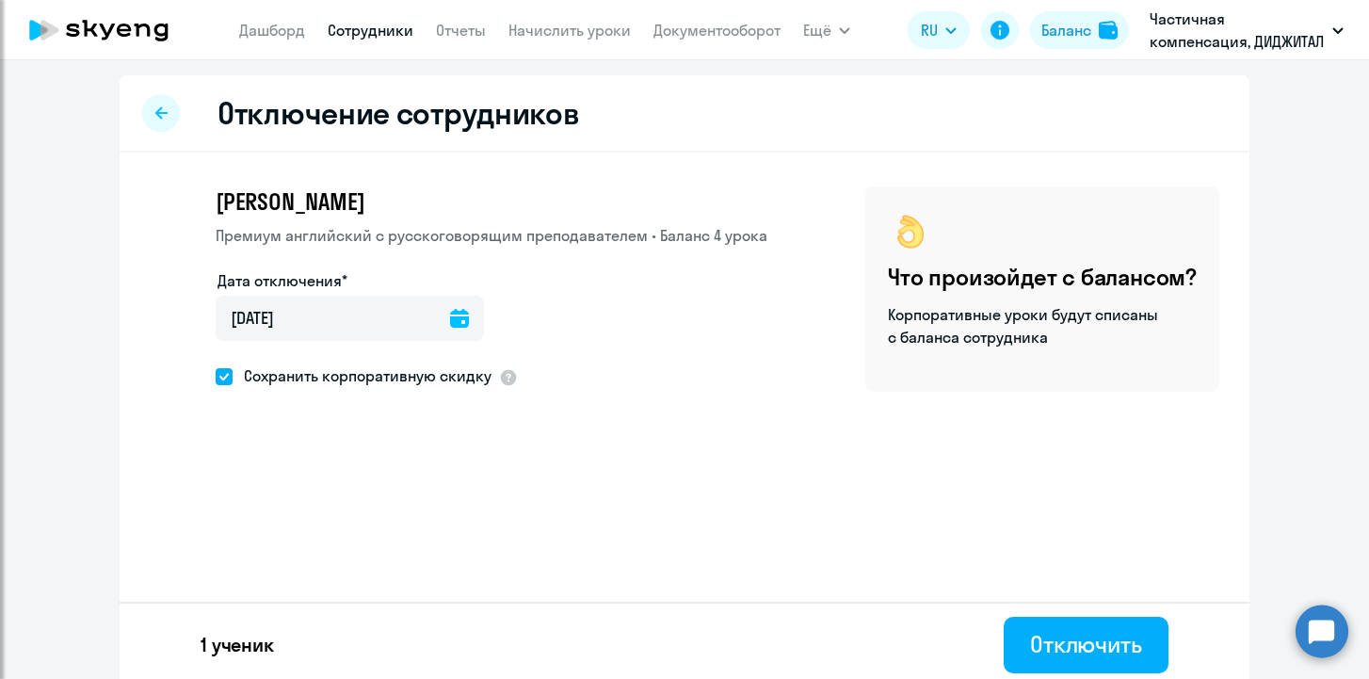
click at [216, 381] on span at bounding box center [224, 376] width 17 height 17
click at [215, 377] on input "Сохранить корпоративную скидку" at bounding box center [215, 376] width 1 height 1
checkbox input "false"
click at [1037, 639] on div "Отключить" at bounding box center [1086, 644] width 112 height 30
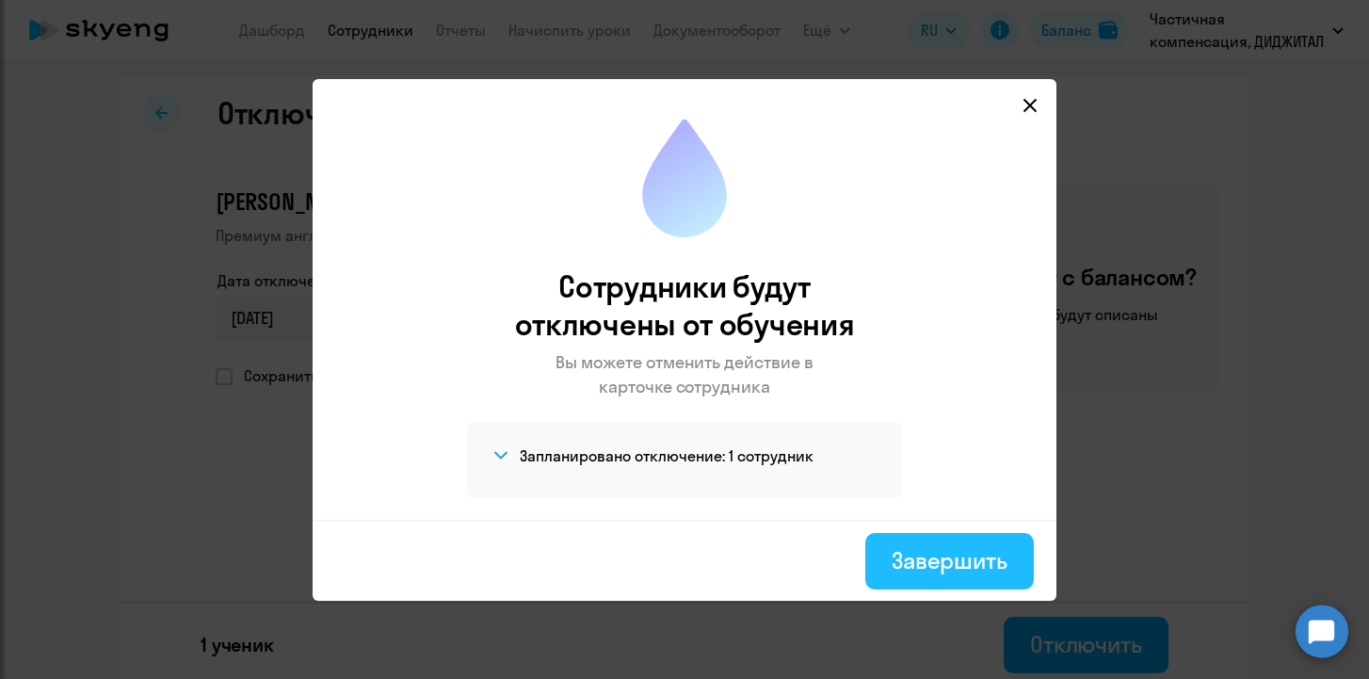
click at [950, 550] on div "Завершить" at bounding box center [950, 560] width 116 height 30
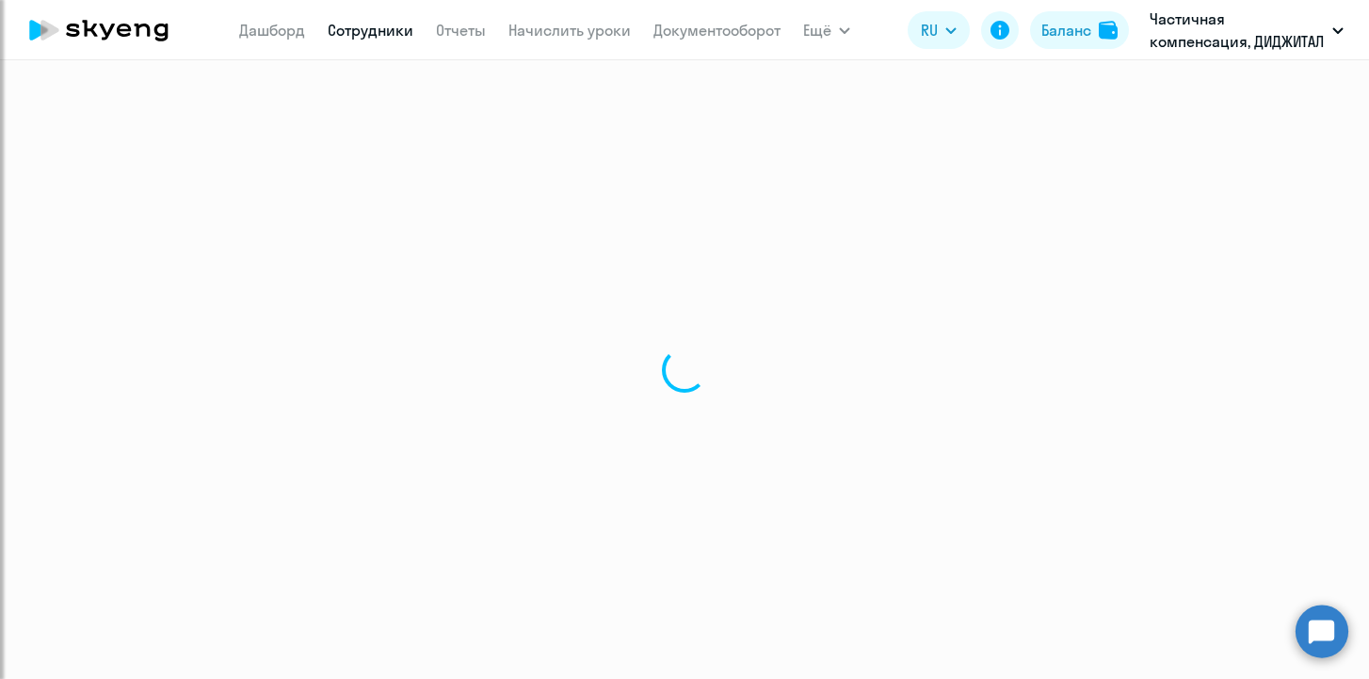
select select "30"
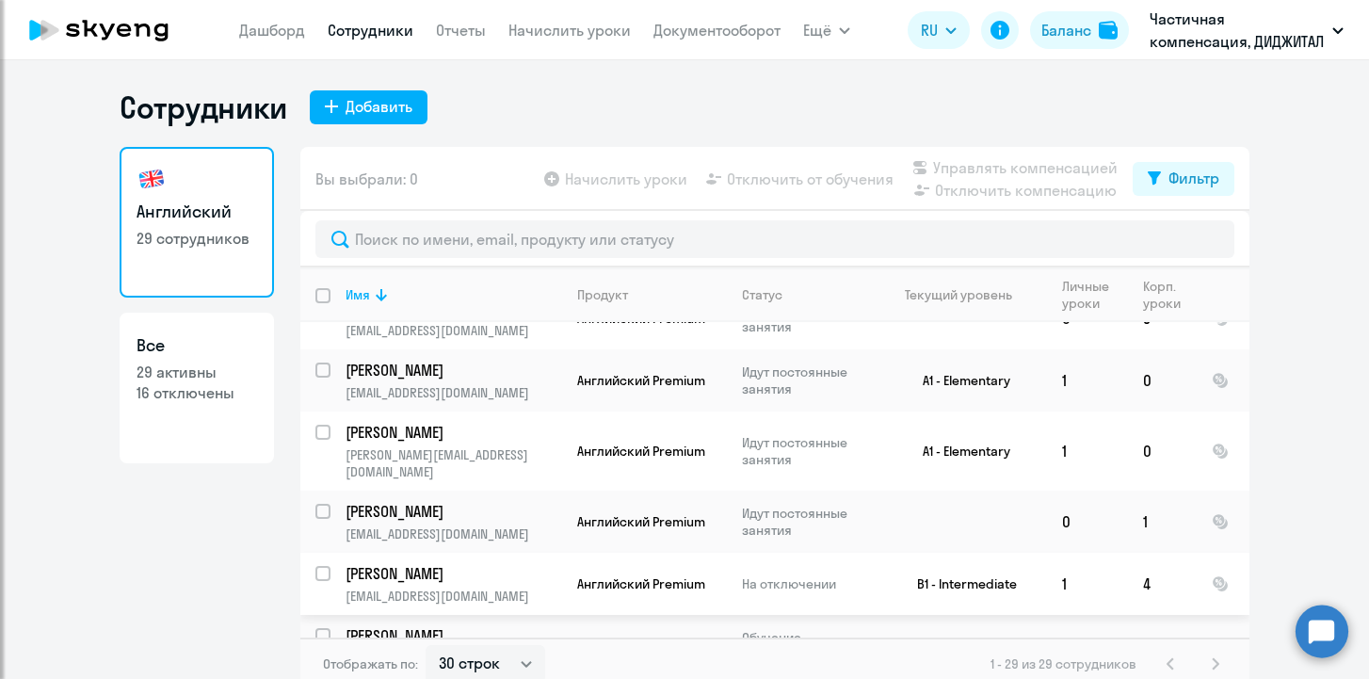
scroll to position [1382, 0]
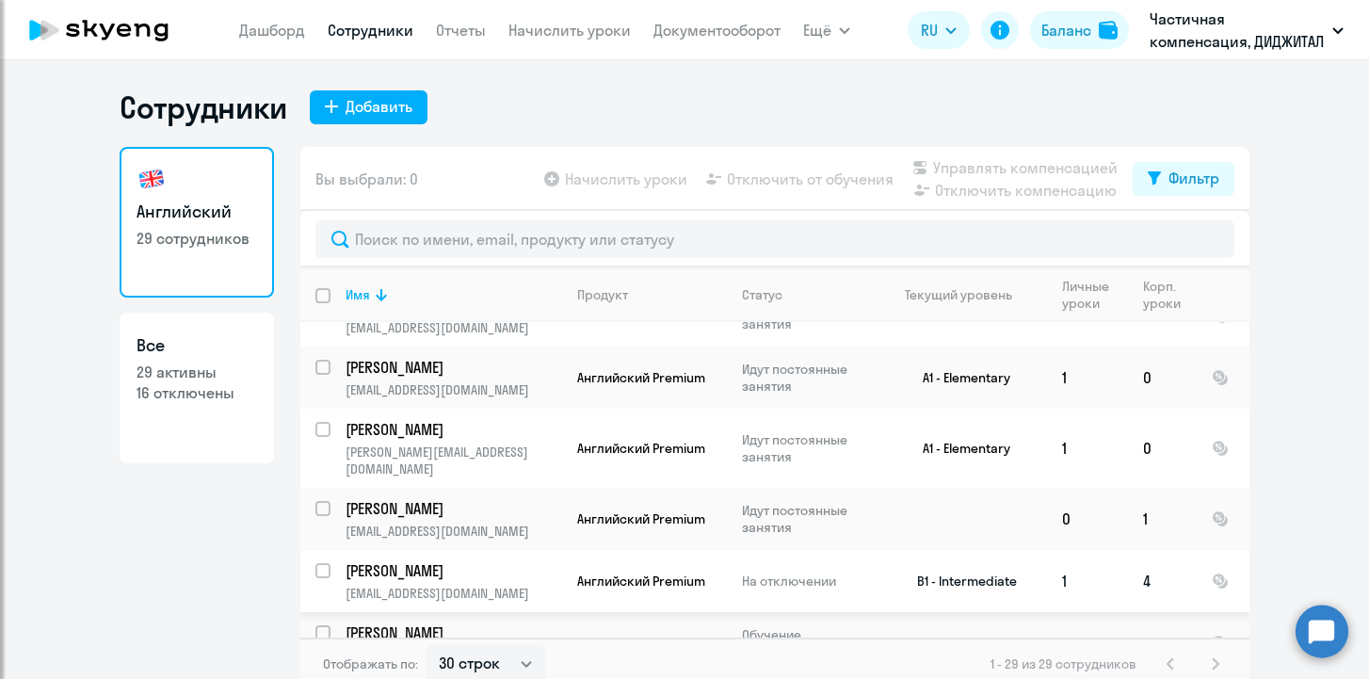
click at [328, 563] on input "select row 16874237" at bounding box center [334, 582] width 38 height 38
checkbox input "true"
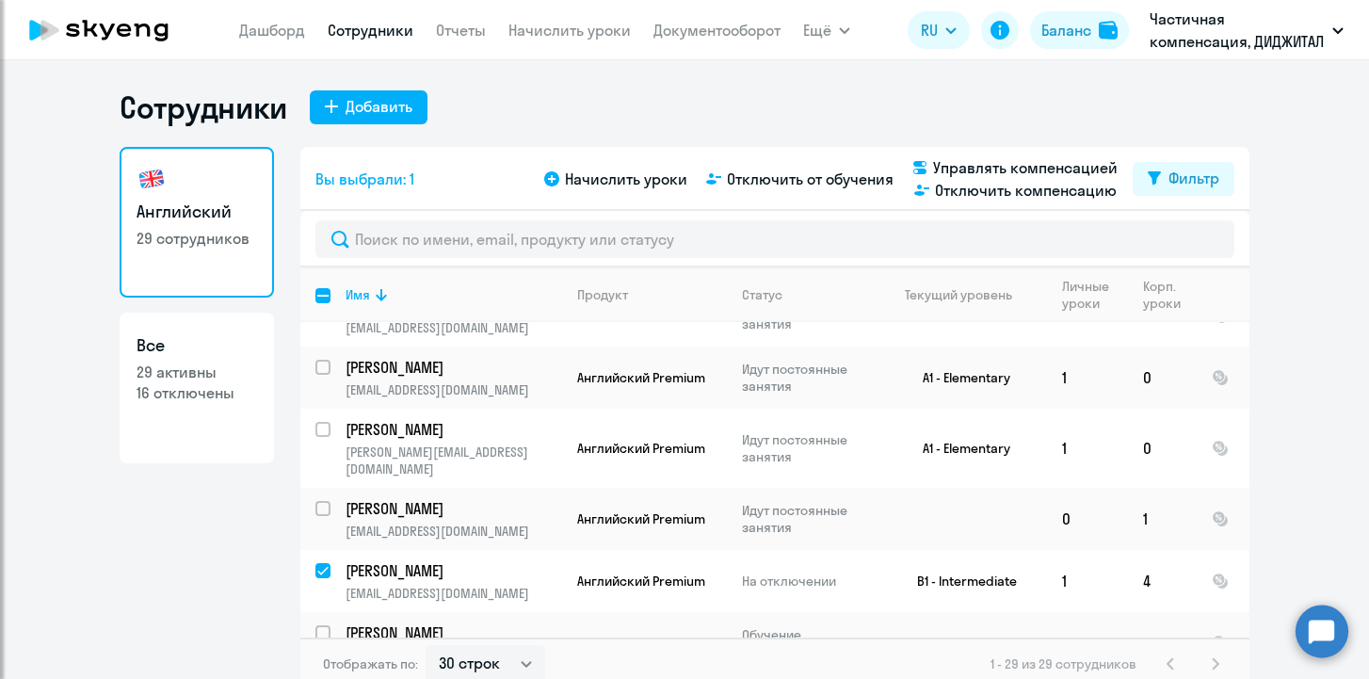
checkbox input "true"
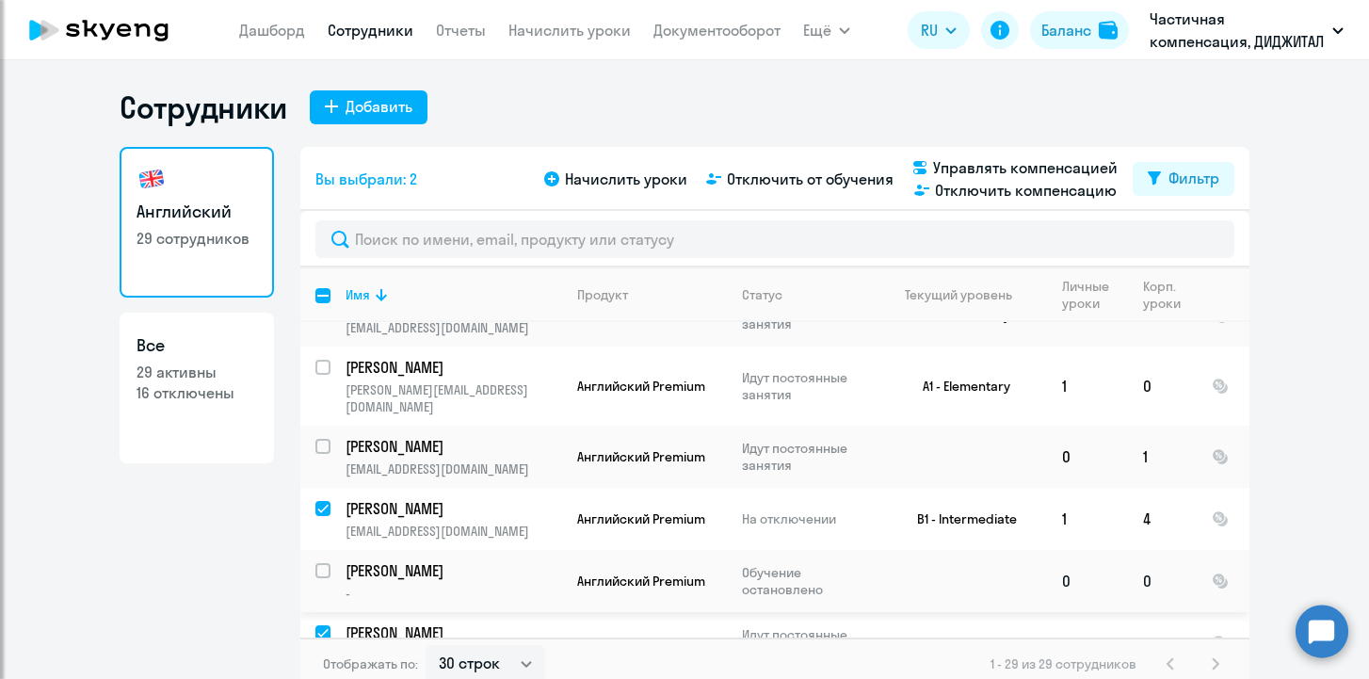
scroll to position [1472, 0]
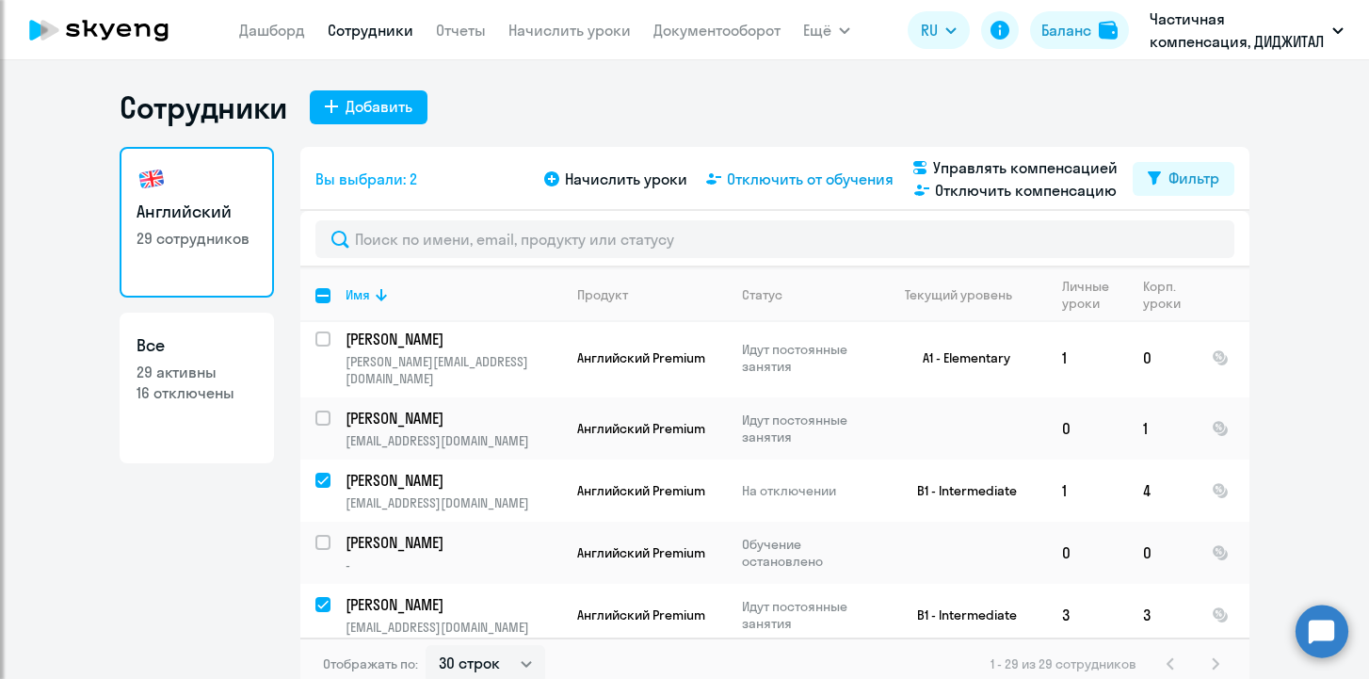
click at [786, 184] on span "Отключить от обучения" at bounding box center [810, 179] width 167 height 23
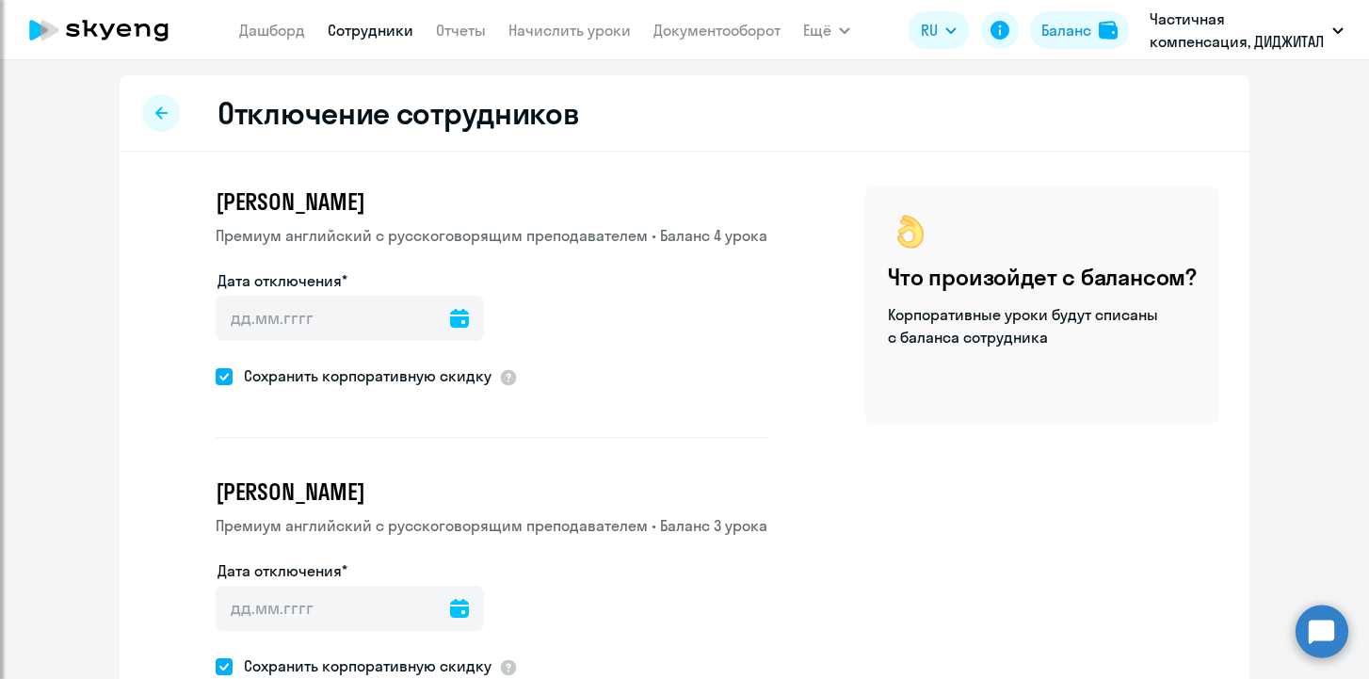
click at [450, 328] on div at bounding box center [459, 318] width 19 height 45
click at [450, 320] on icon at bounding box center [459, 318] width 19 height 19
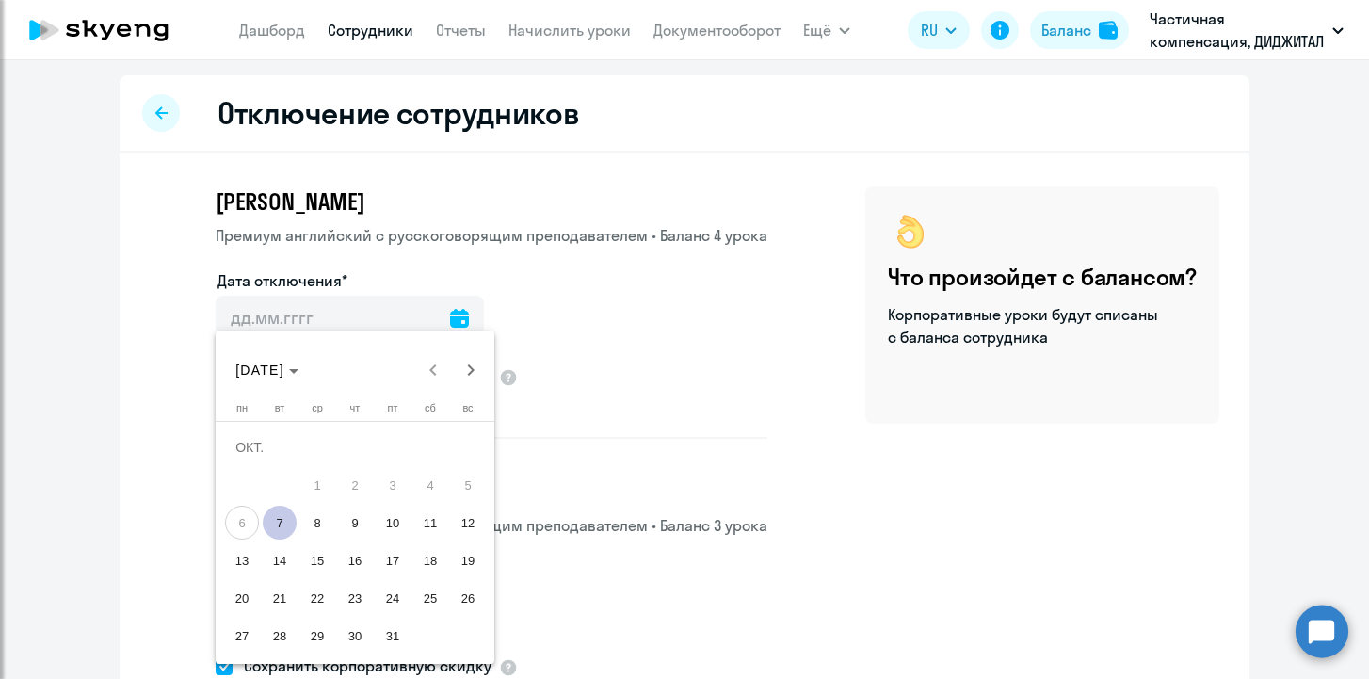
click at [278, 523] on span "7" at bounding box center [280, 523] width 34 height 34
type input "[DATE]"
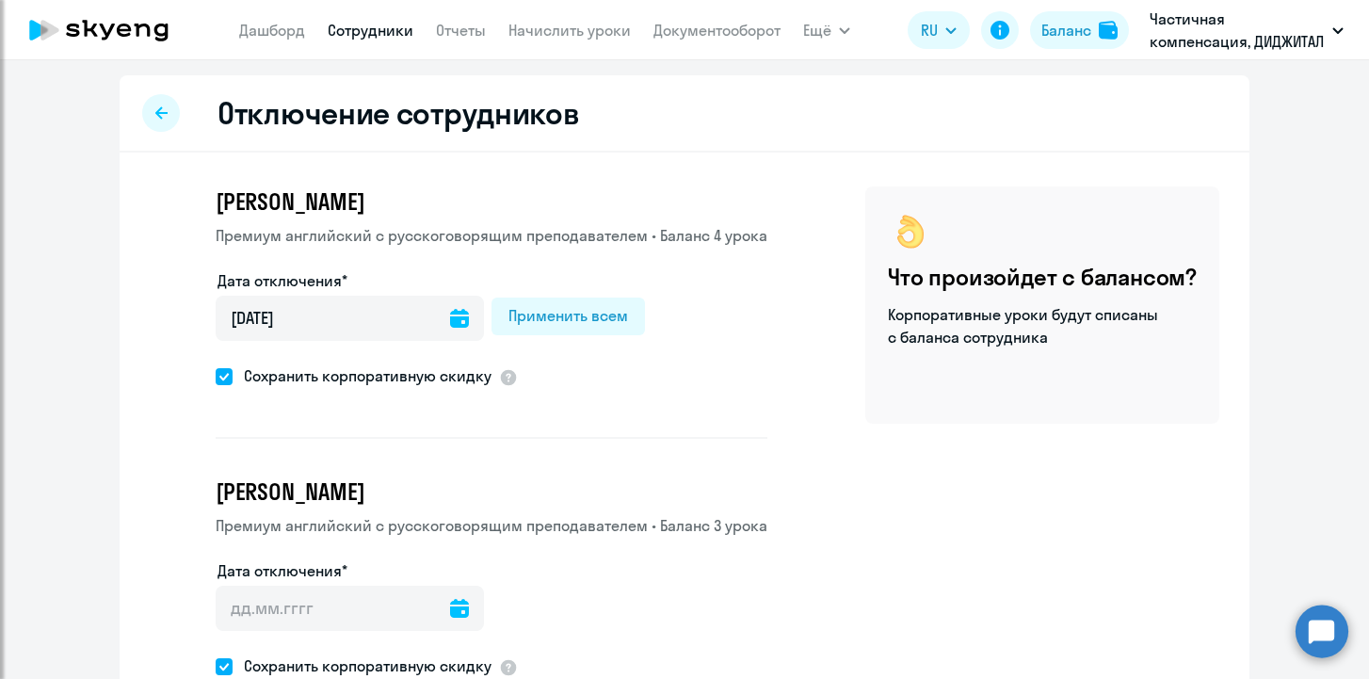
click at [231, 380] on span at bounding box center [224, 376] width 17 height 17
click at [216, 377] on input "Сохранить корпоративную скидку" at bounding box center [215, 376] width 1 height 1
checkbox input "false"
click at [450, 599] on icon at bounding box center [459, 608] width 19 height 19
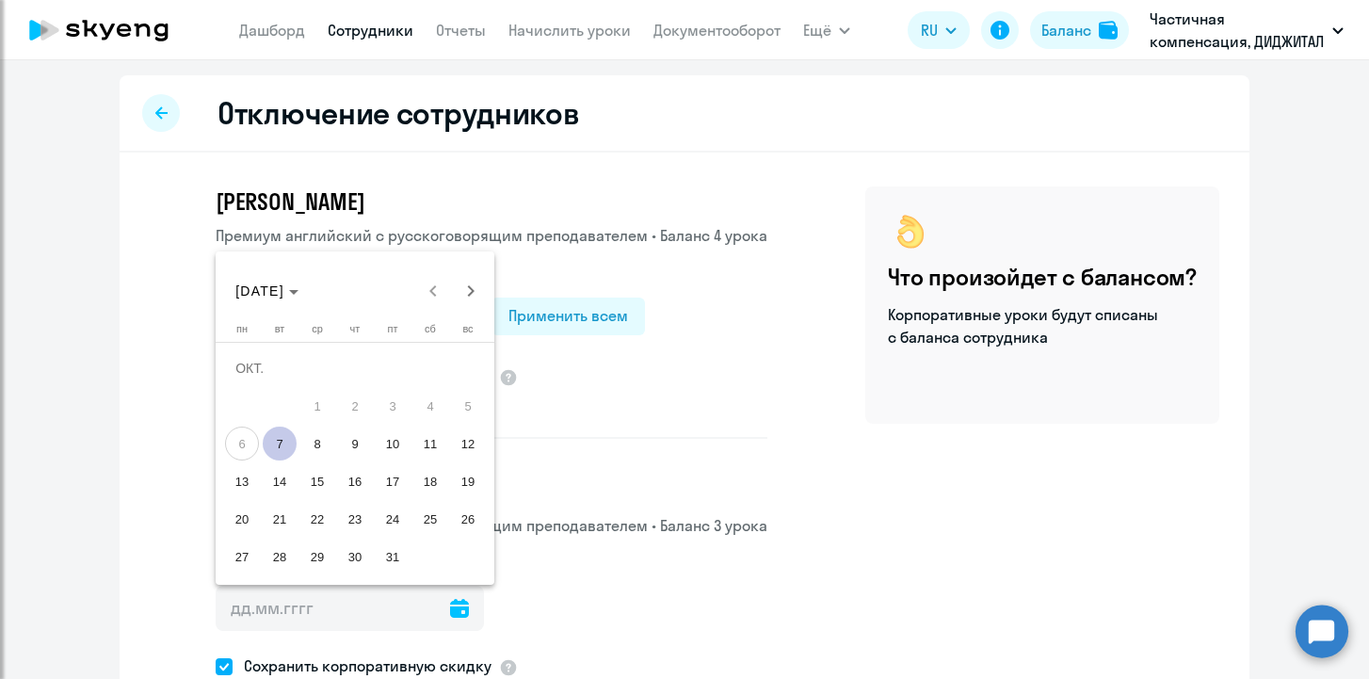
click at [269, 447] on span "7" at bounding box center [280, 443] width 34 height 34
type input "[DATE]"
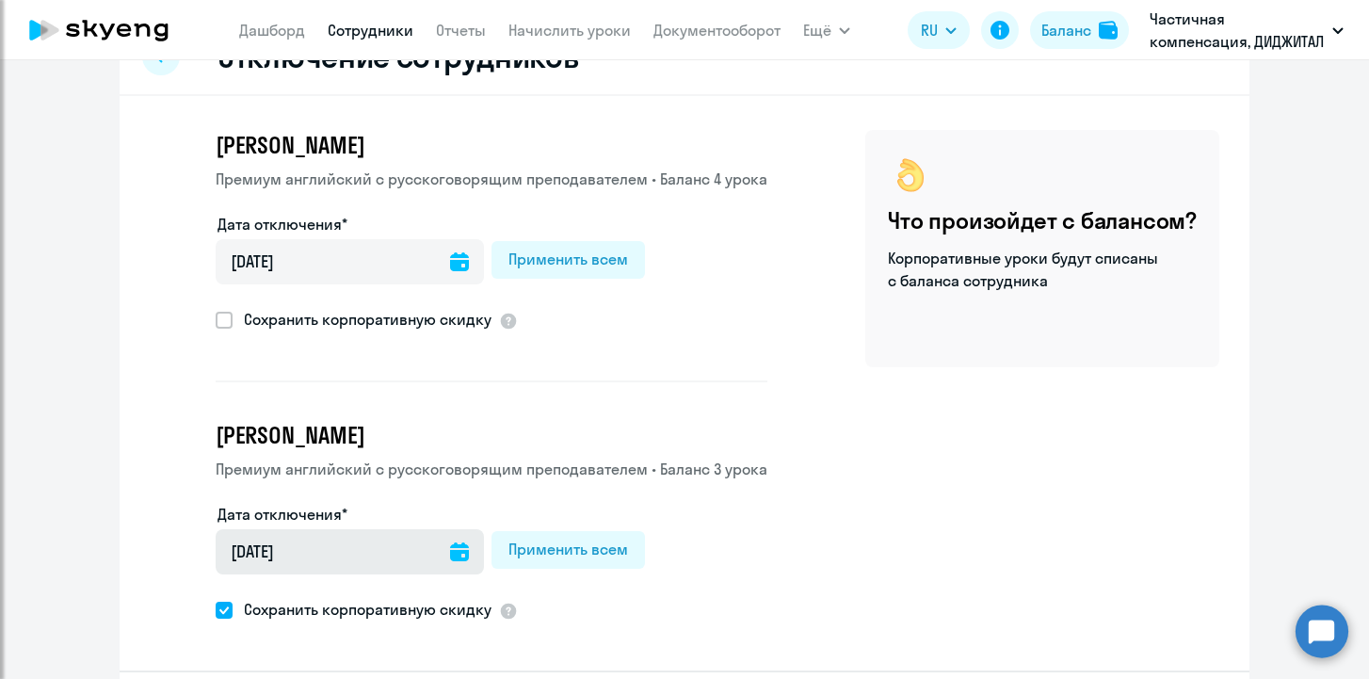
scroll to position [109, 0]
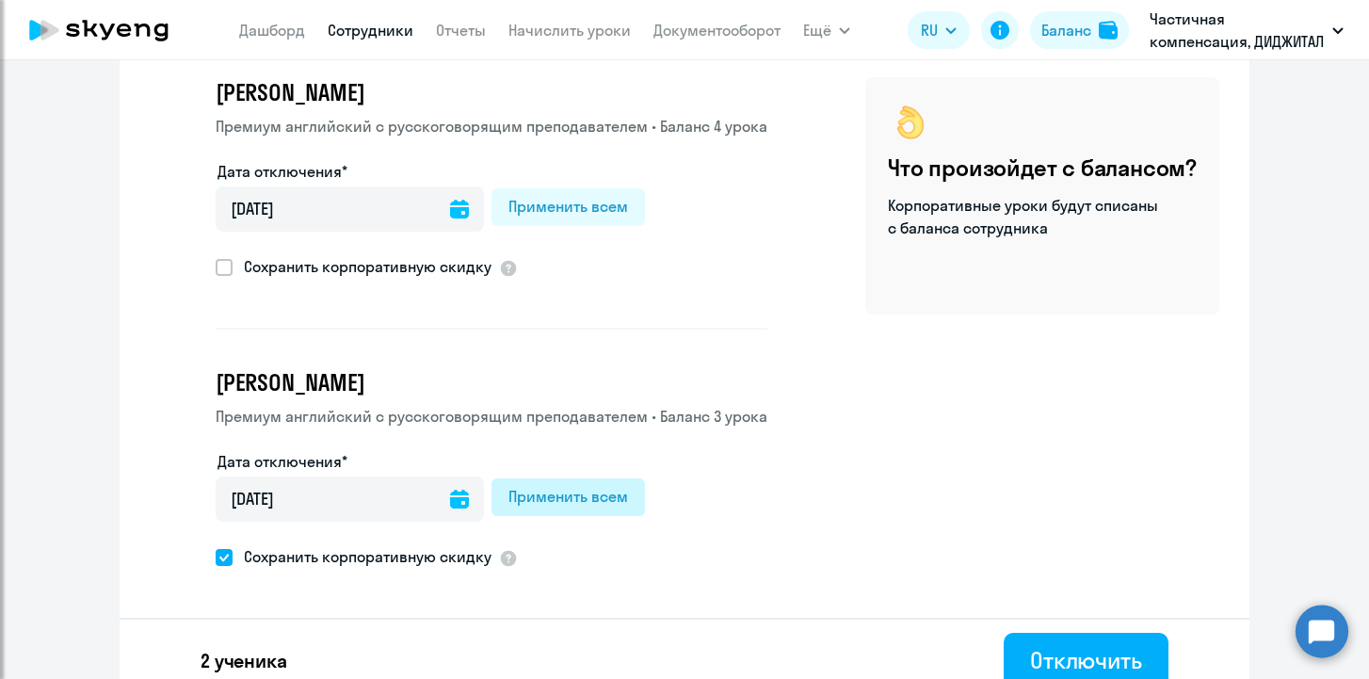
click at [536, 485] on div "Применить всем" at bounding box center [568, 496] width 120 height 23
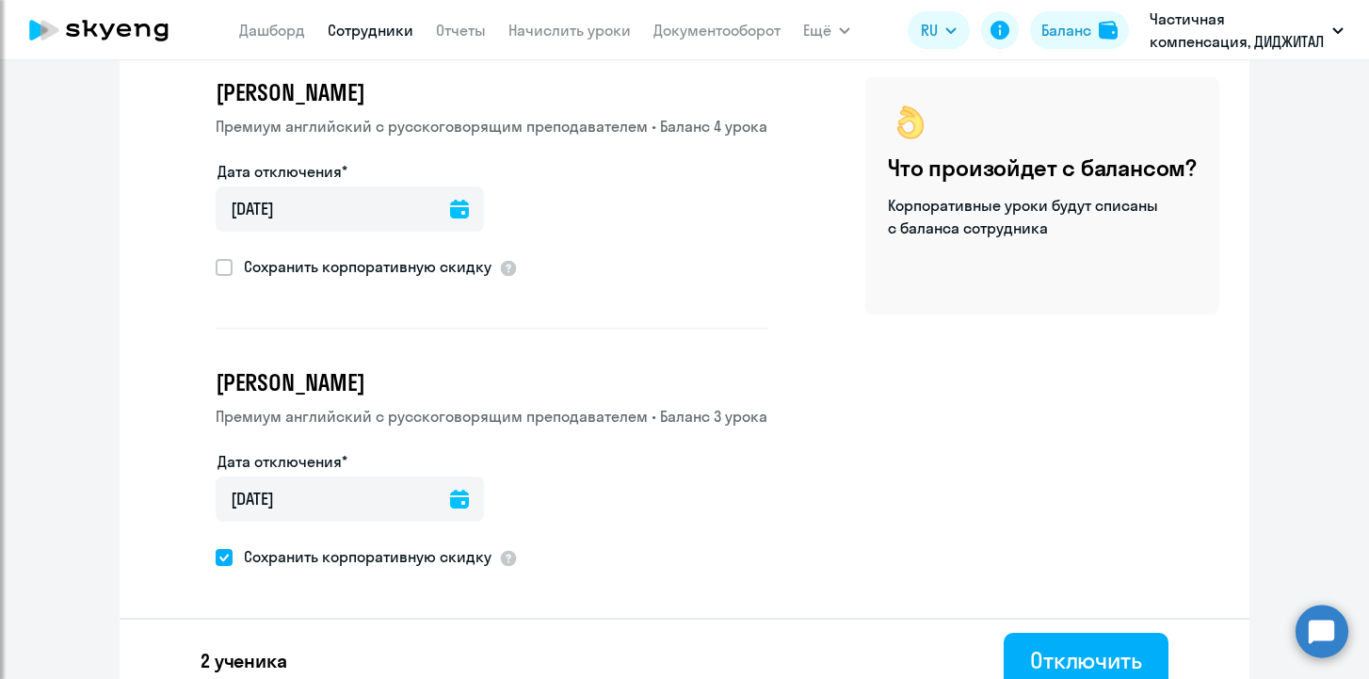
click at [225, 563] on span at bounding box center [224, 557] width 17 height 17
click at [216, 557] on input "Сохранить корпоративную скидку" at bounding box center [215, 556] width 1 height 1
checkbox input "false"
click at [1027, 637] on button "Отключить" at bounding box center [1086, 661] width 165 height 56
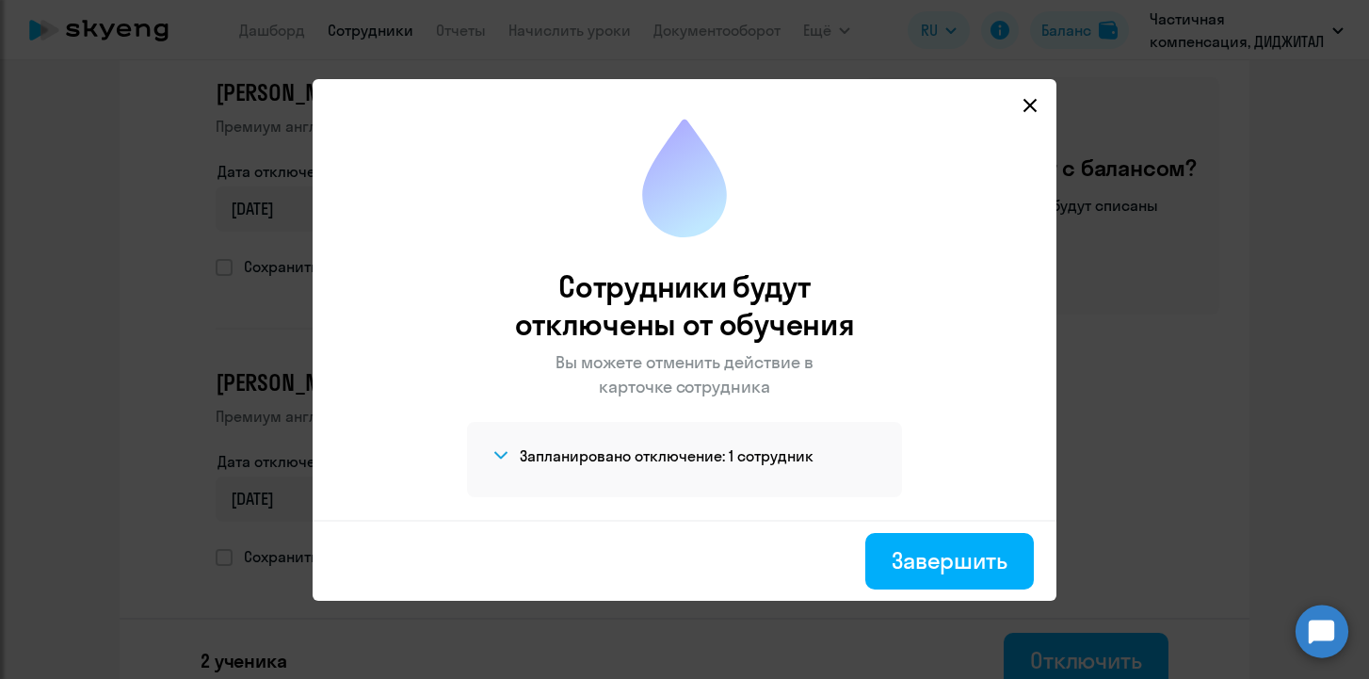
click at [852, 469] on div "Запланировано отключение: 1 сотрудник [PERSON_NAME]" at bounding box center [684, 459] width 435 height 75
click at [737, 458] on h4 "Запланировано отключение: 1 сотрудник" at bounding box center [667, 455] width 294 height 21
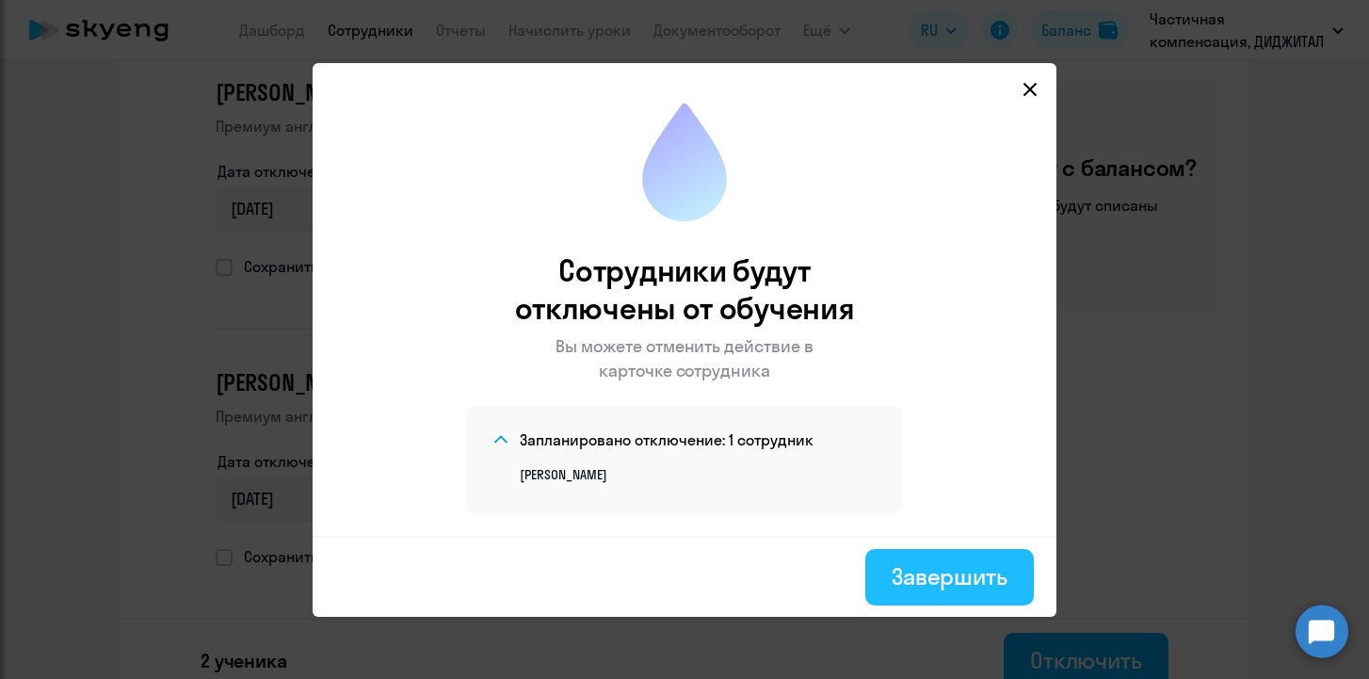
click at [879, 562] on button "Завершить" at bounding box center [949, 577] width 169 height 56
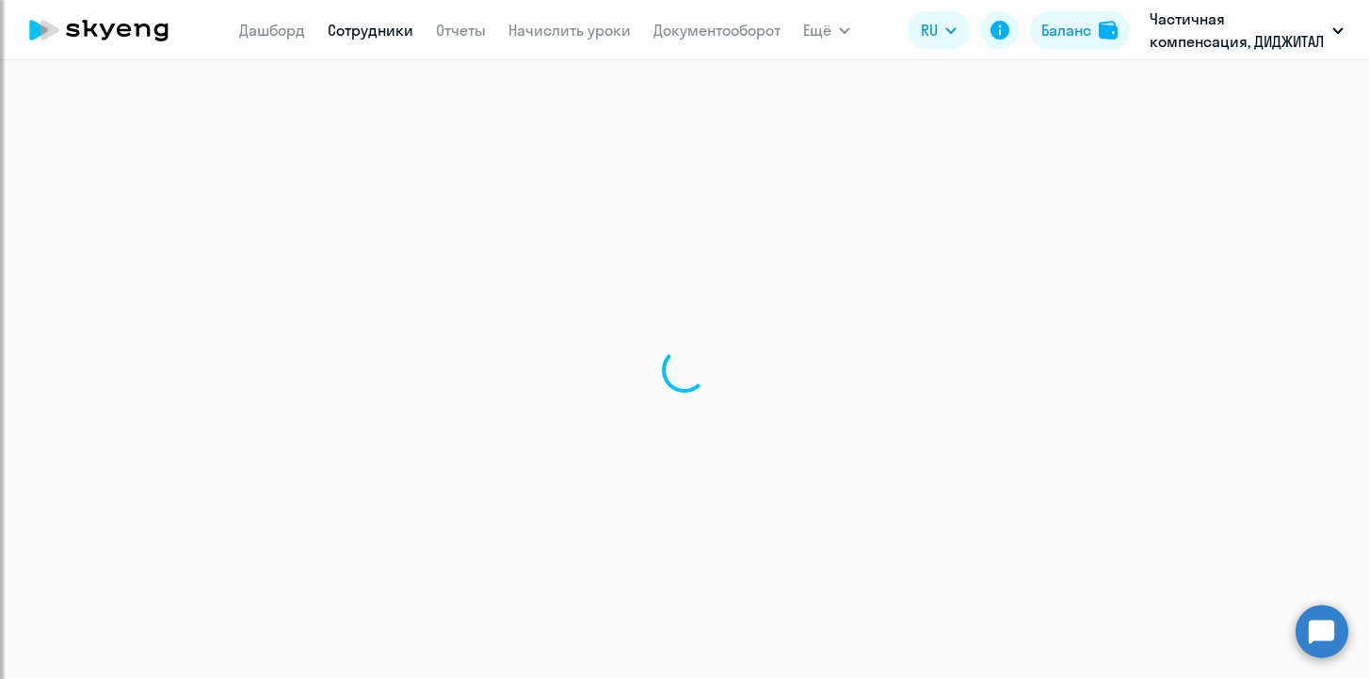
select select "30"
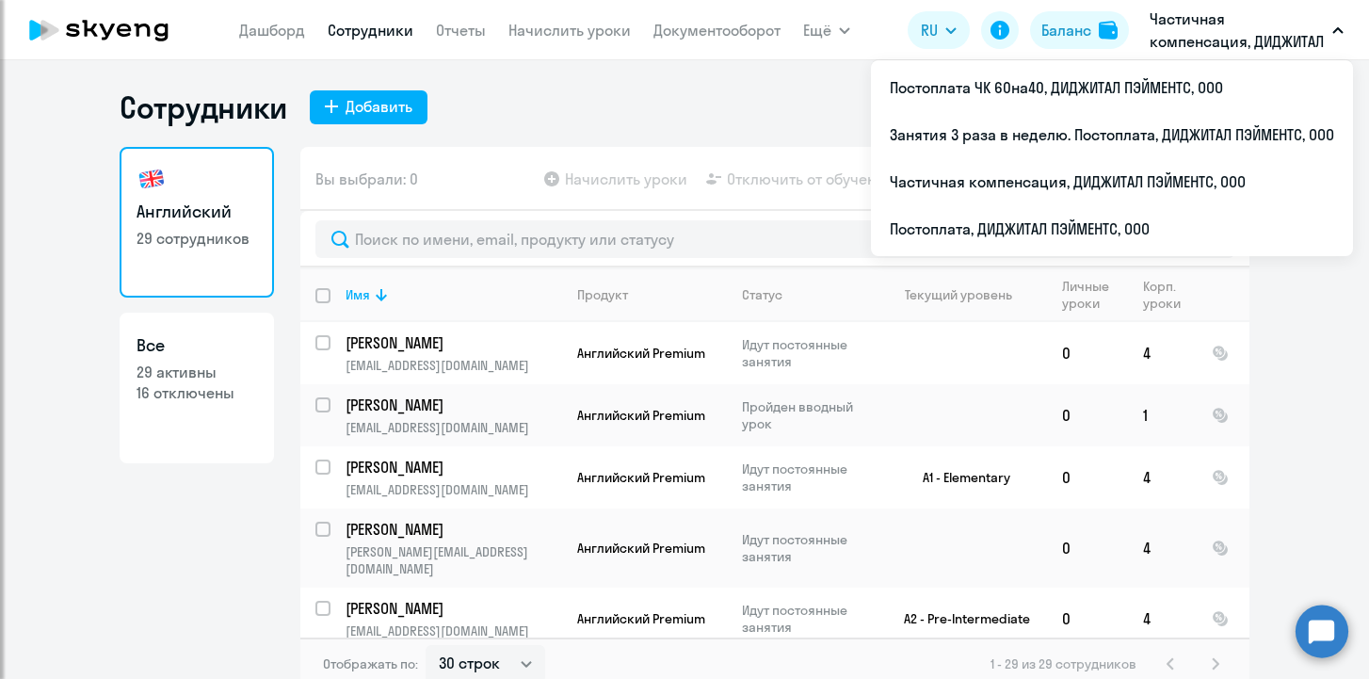
click at [1216, 20] on p "Частичная компенсация, ДИДЖИТАЛ ПЭЙМЕНТС, ООО" at bounding box center [1236, 30] width 175 height 45
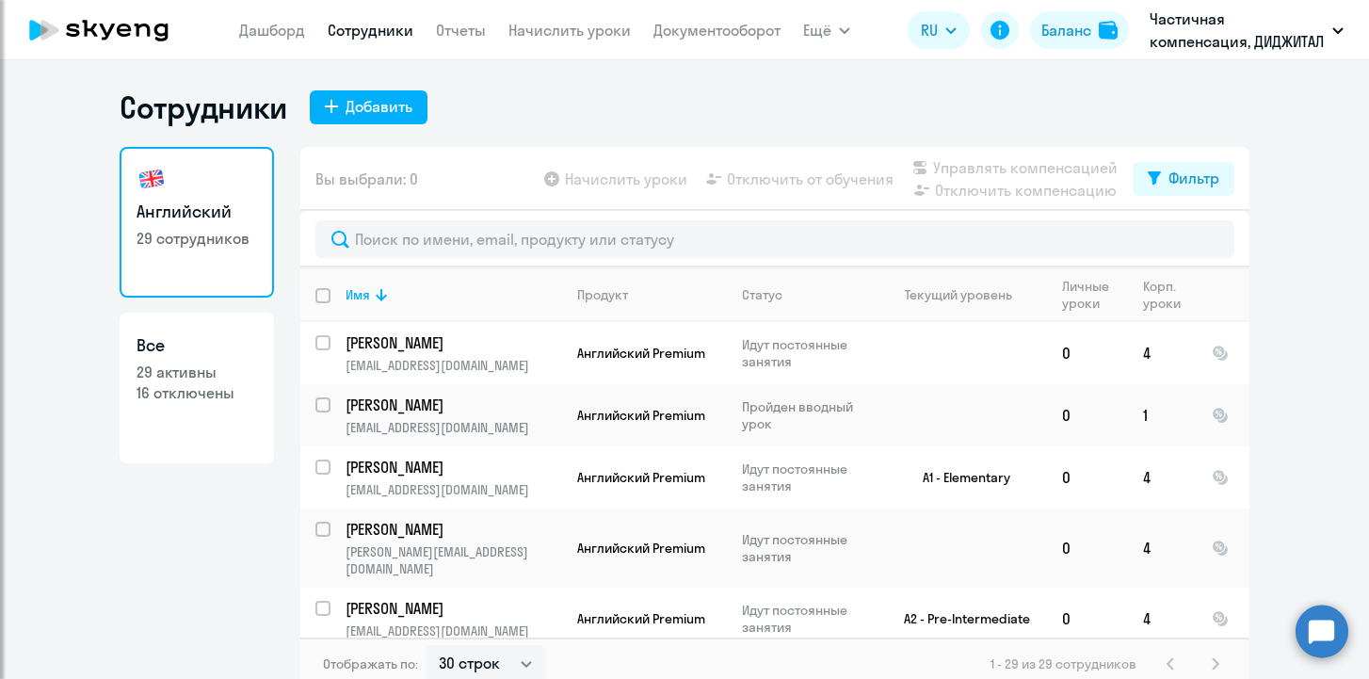
click at [1213, 19] on p "Частичная компенсация, ДИДЖИТАЛ ПЭЙМЕНТС, ООО" at bounding box center [1236, 30] width 175 height 45
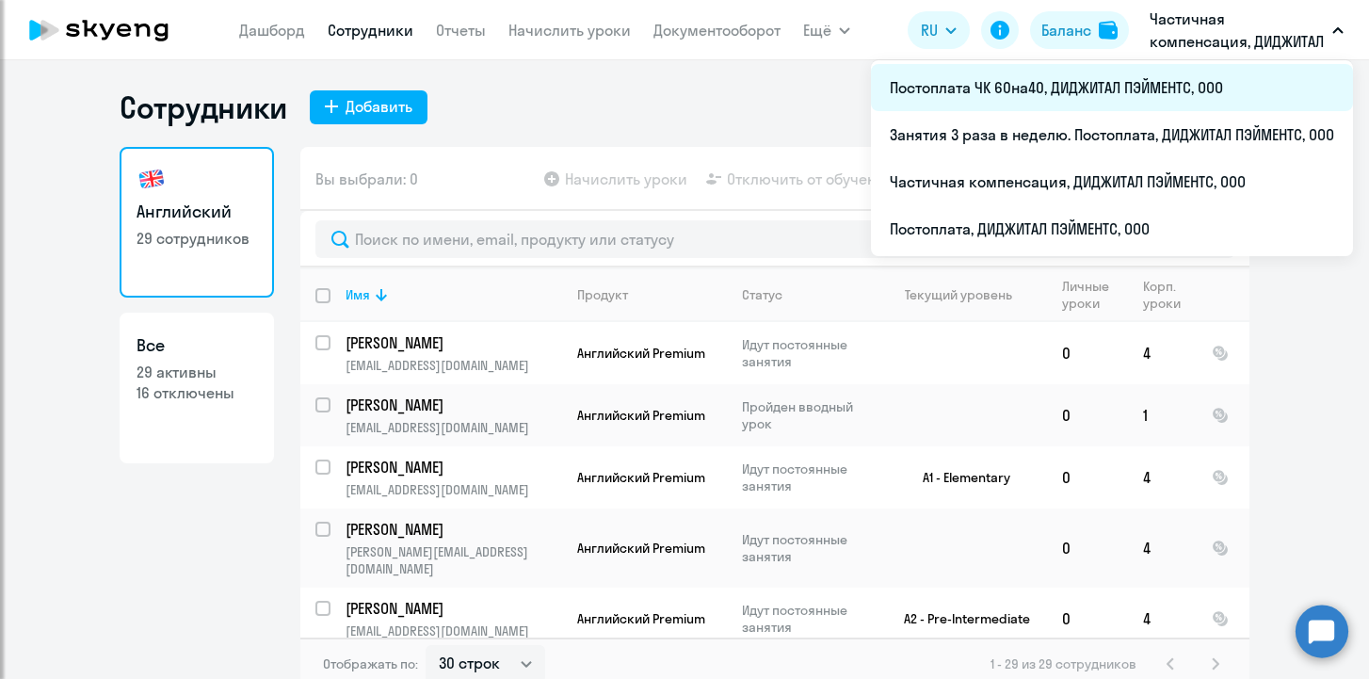
click at [1154, 89] on li "Постоплата ЧК 60на40, ДИДЖИТАЛ ПЭЙМЕНТС, ООО" at bounding box center [1112, 87] width 482 height 47
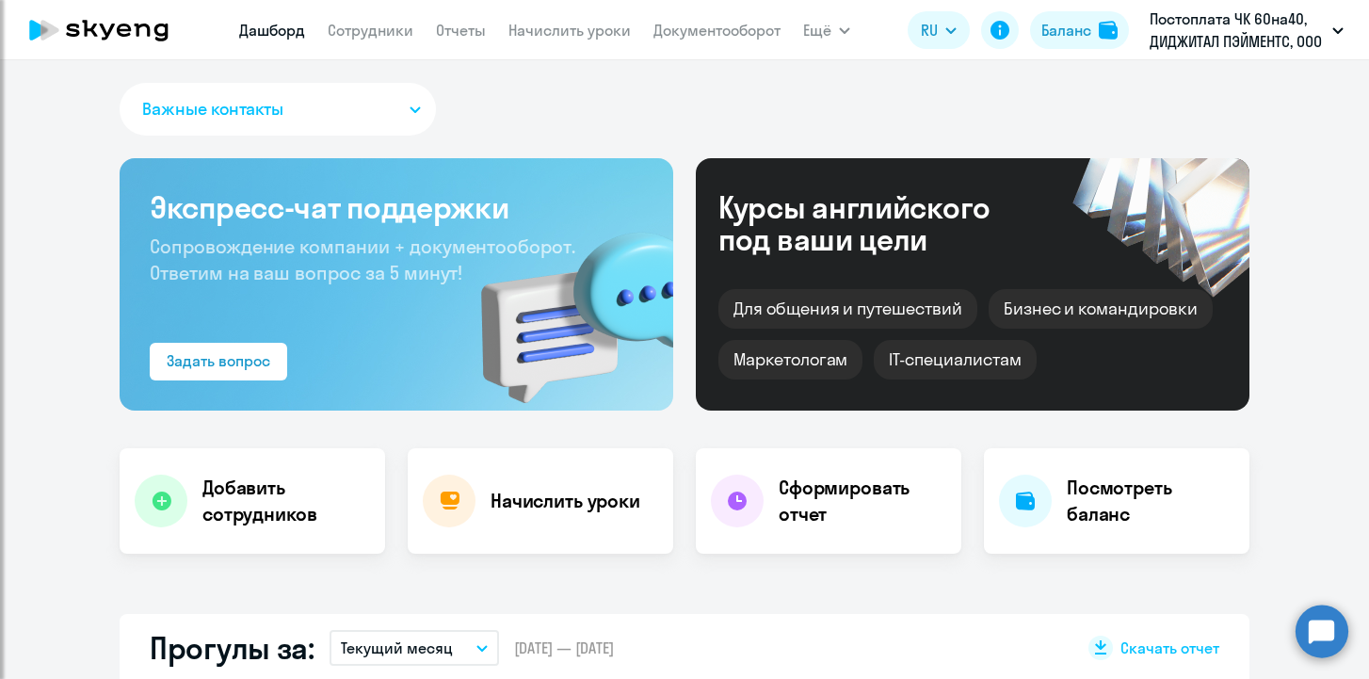
select select "30"
click at [362, 25] on link "Сотрудники" at bounding box center [371, 30] width 86 height 19
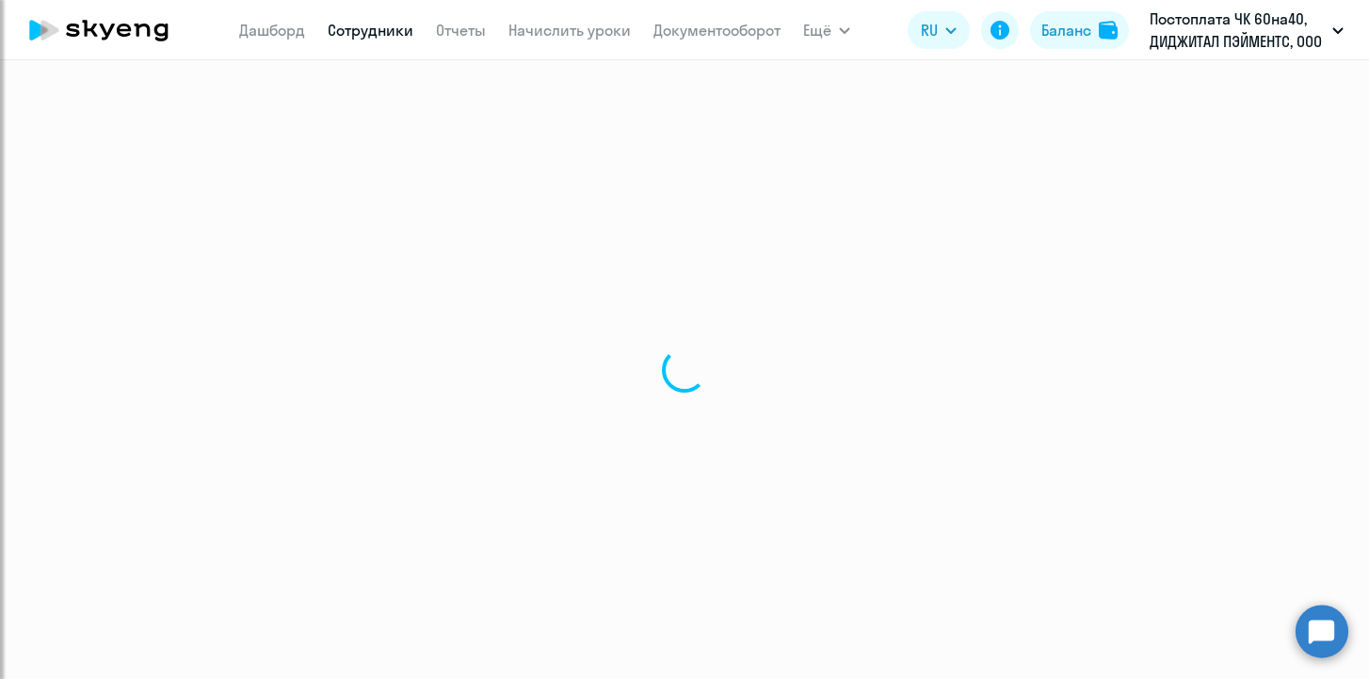
select select "30"
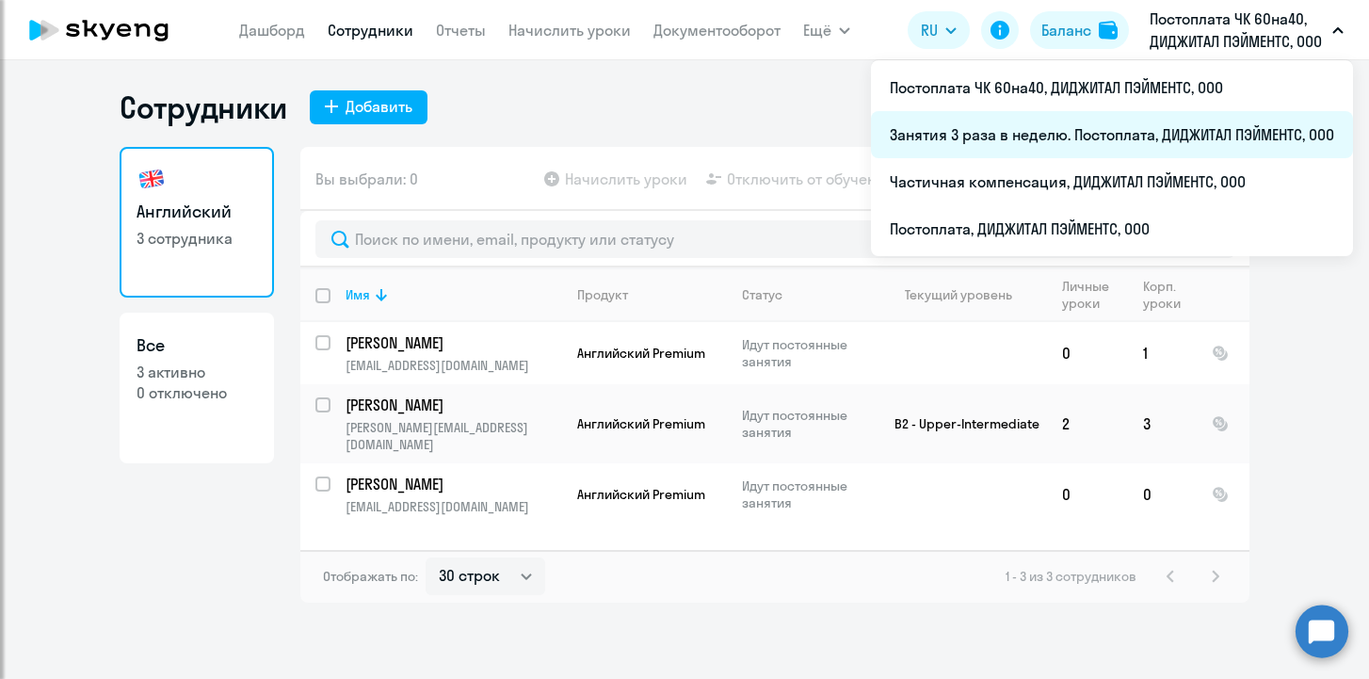
click at [1150, 143] on li "Занятия 3 раза в неделю. Постоплата, ДИДЖИТАЛ ПЭЙМЕНТС, ООО" at bounding box center [1112, 134] width 482 height 47
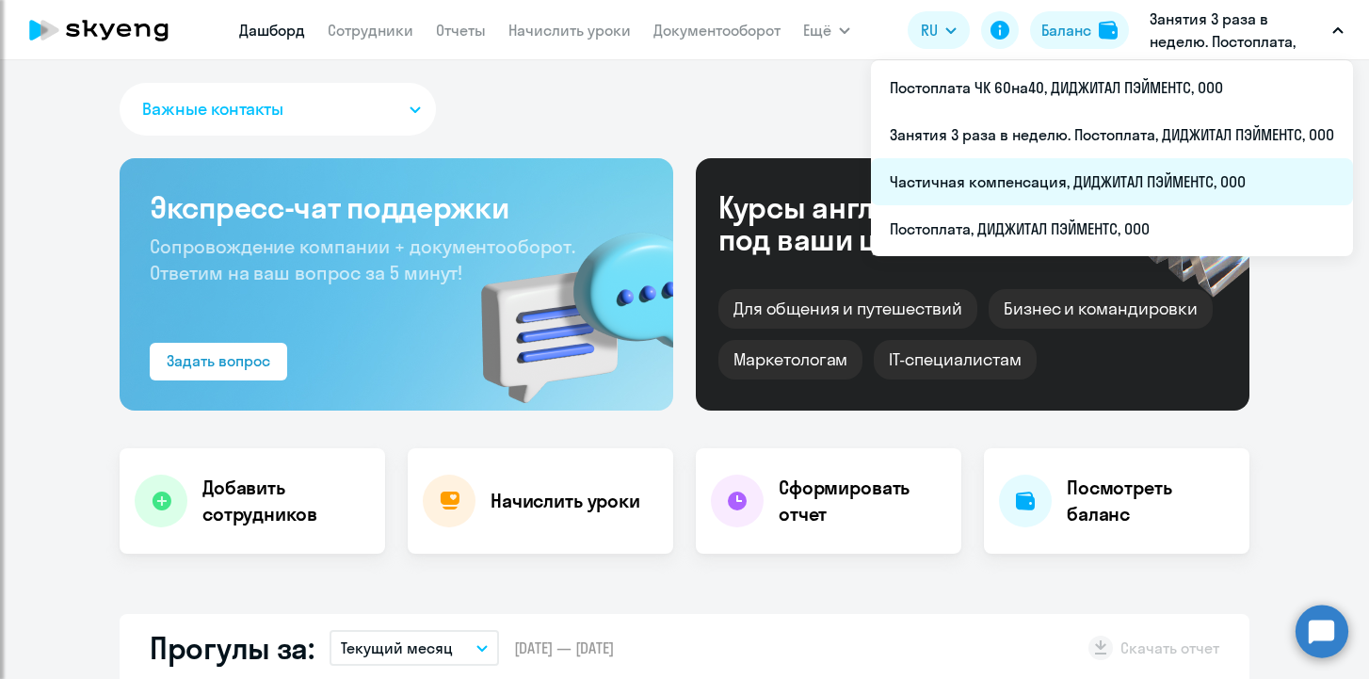
select select "30"
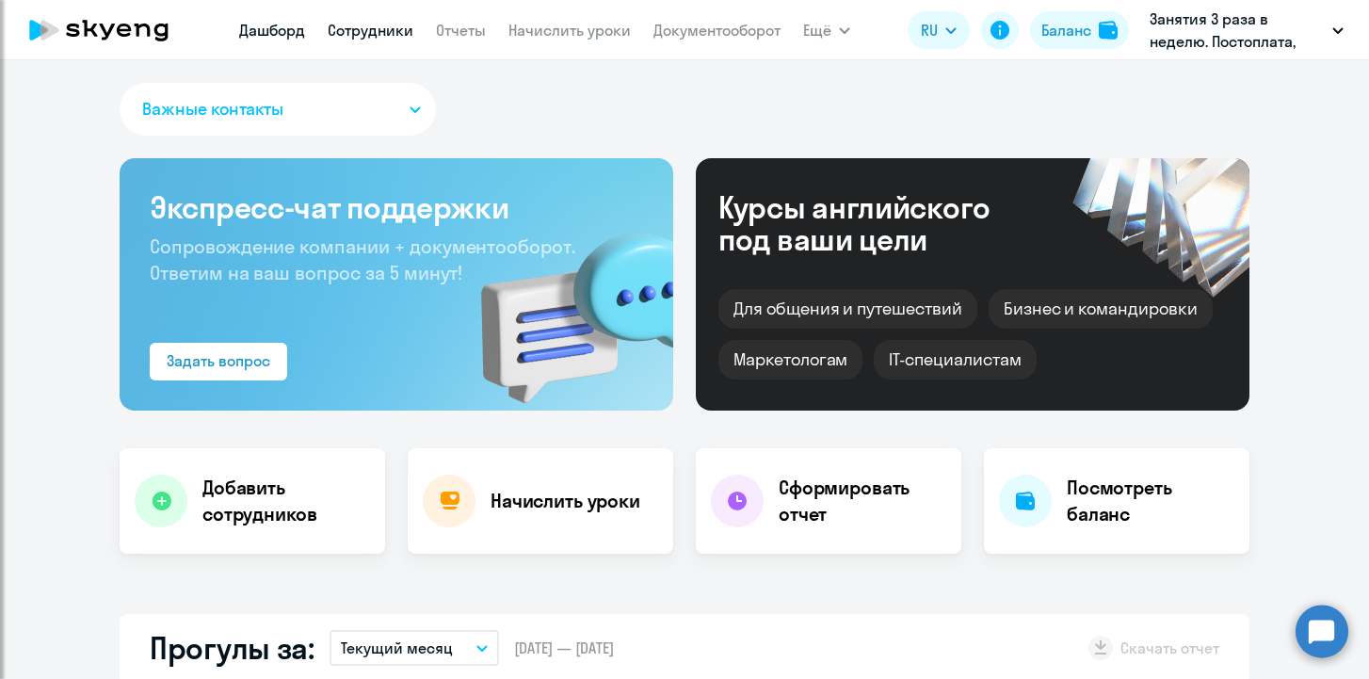
click at [380, 31] on link "Сотрудники" at bounding box center [371, 30] width 86 height 19
select select "30"
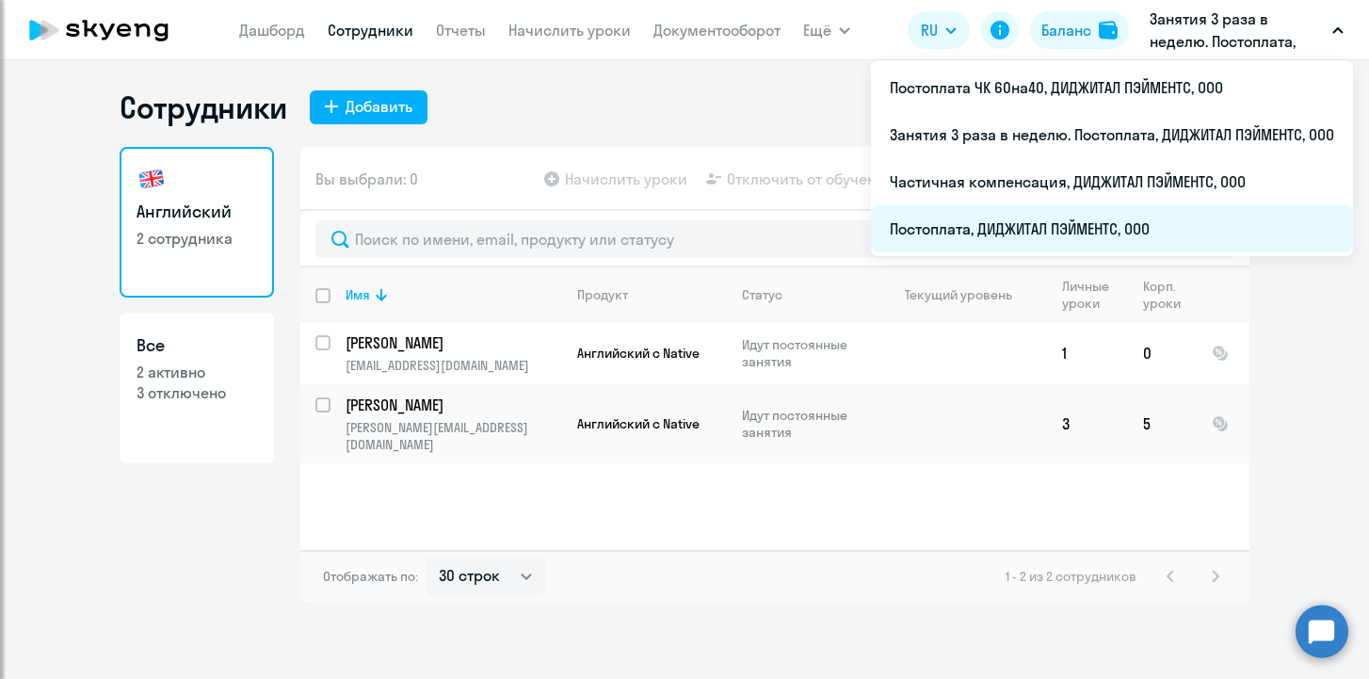
click at [1083, 210] on li "Постоплата, ДИДЖИТАЛ ПЭЙМЕНТС, ООО" at bounding box center [1112, 228] width 482 height 47
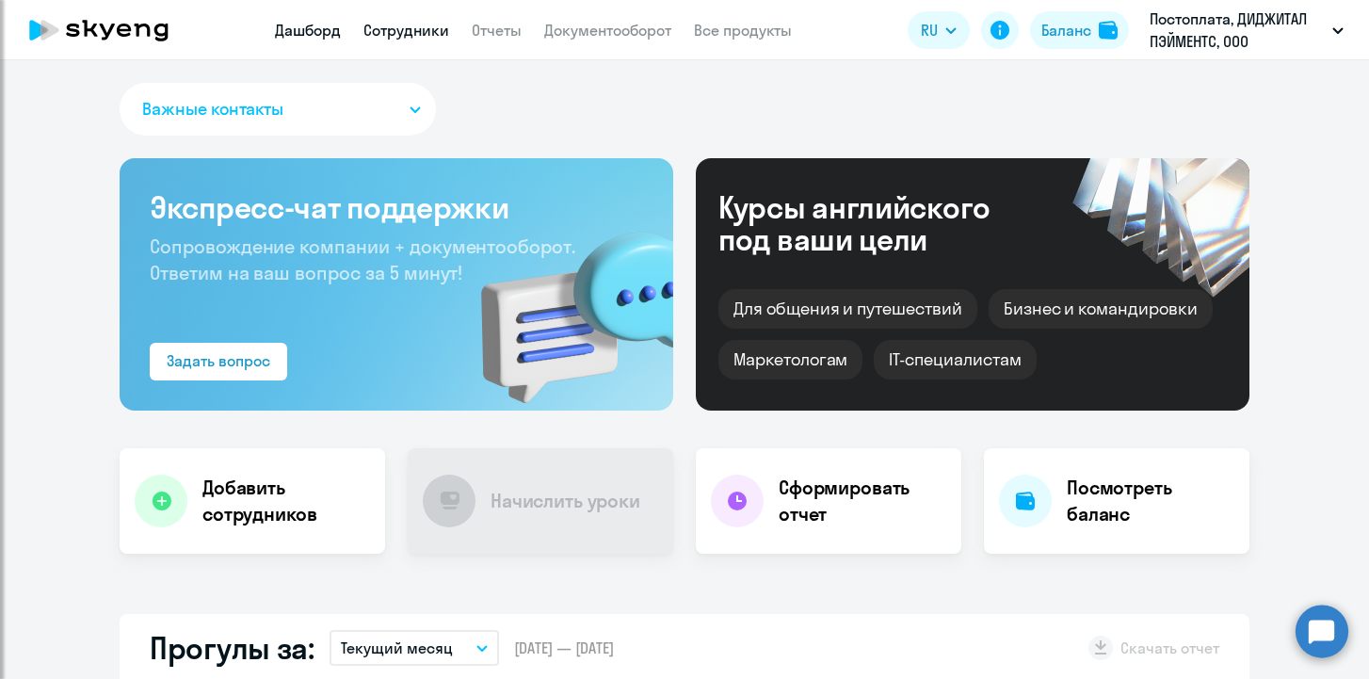
click at [412, 28] on link "Сотрудники" at bounding box center [406, 30] width 86 height 19
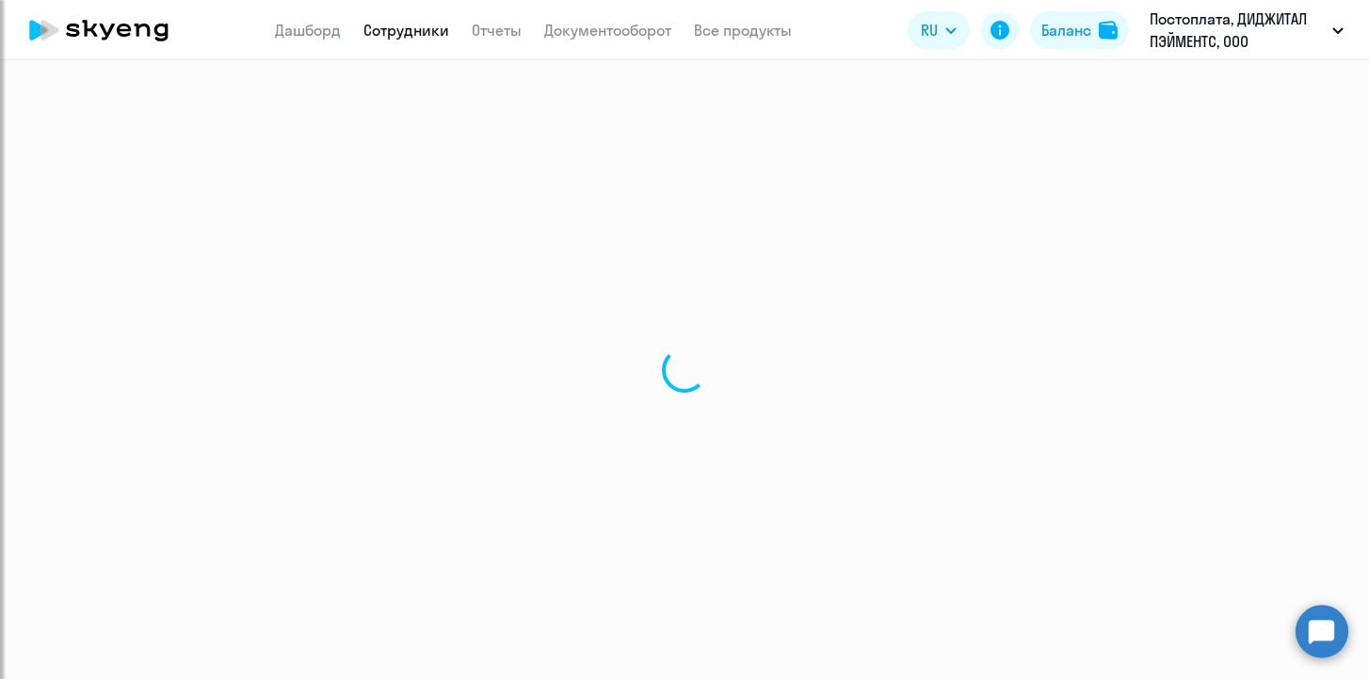
select select "30"
